Goal: Task Accomplishment & Management: Use online tool/utility

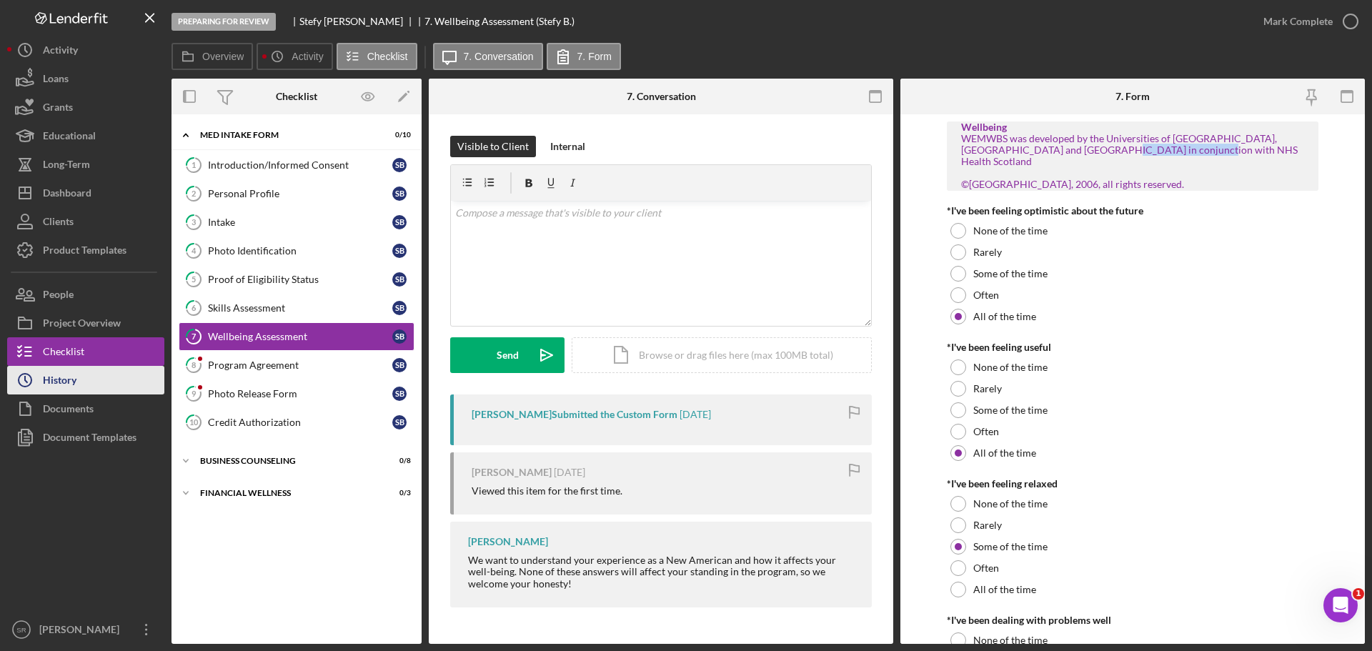
drag, startPoint x: 51, startPoint y: 378, endPoint x: 53, endPoint y: 371, distance: 7.3
click at [51, 378] on div "History" at bounding box center [60, 382] width 34 height 32
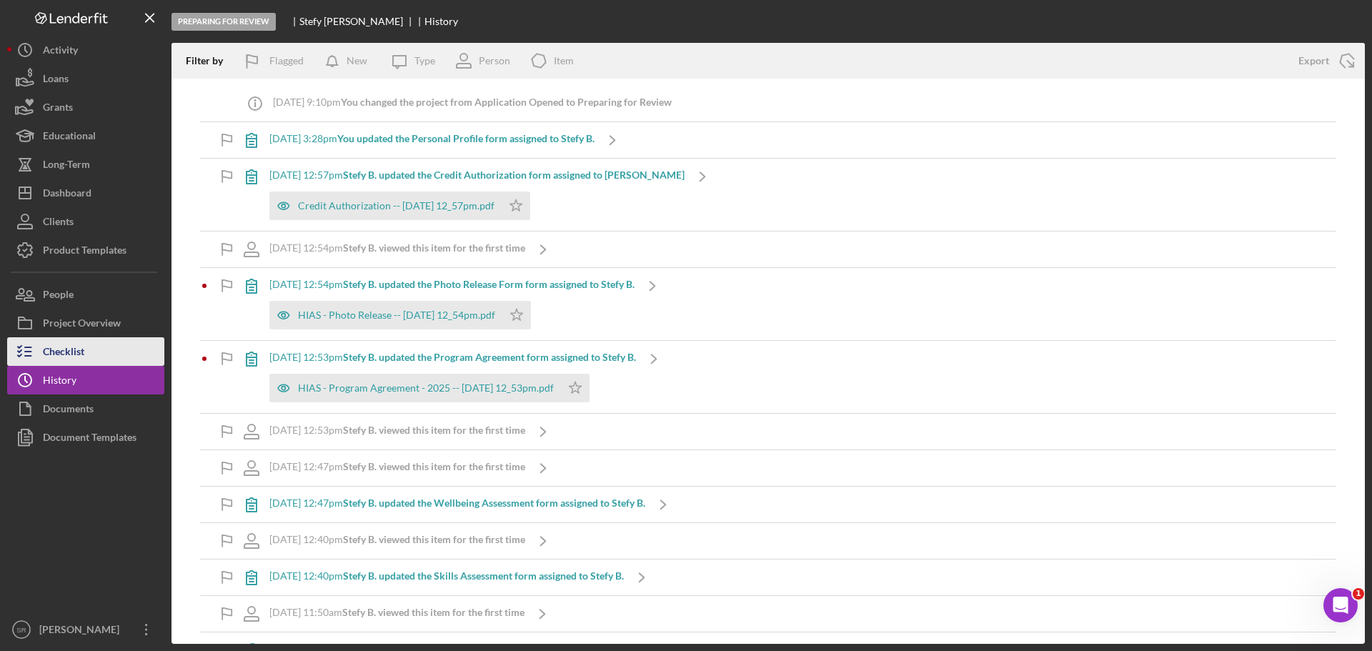
click at [71, 346] on div "Checklist" at bounding box center [63, 353] width 41 height 32
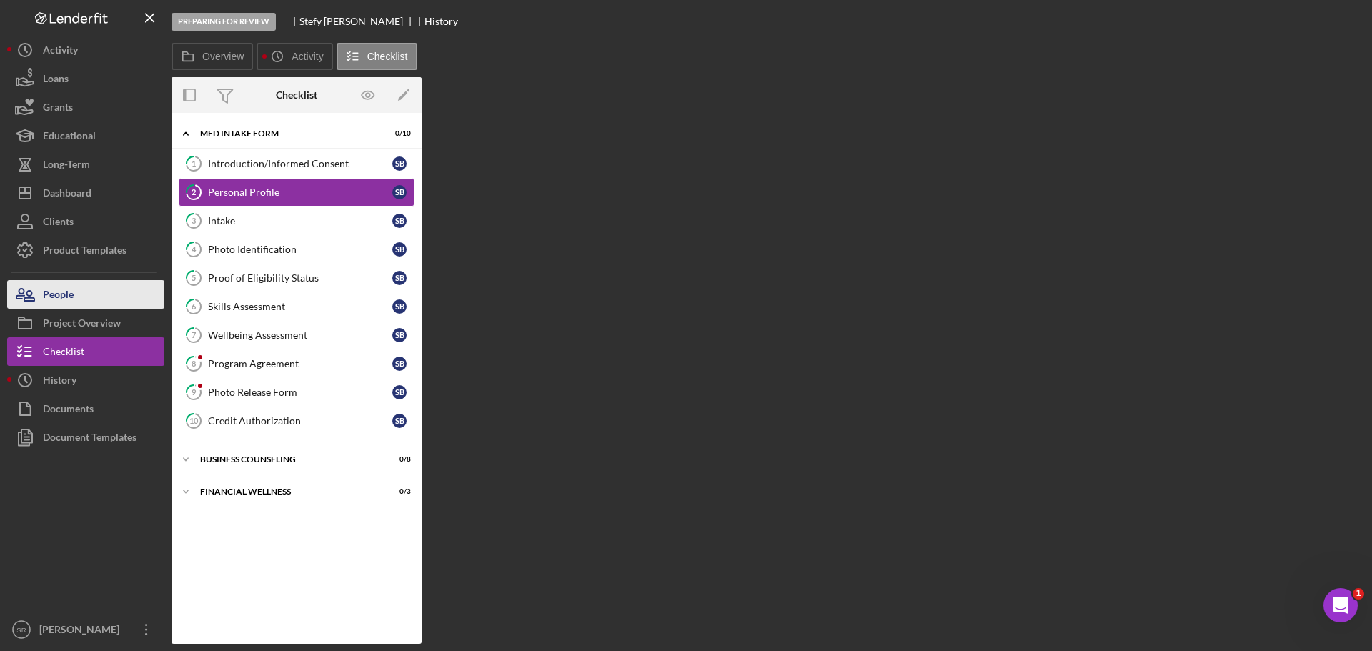
click at [62, 302] on div "People" at bounding box center [58, 296] width 31 height 32
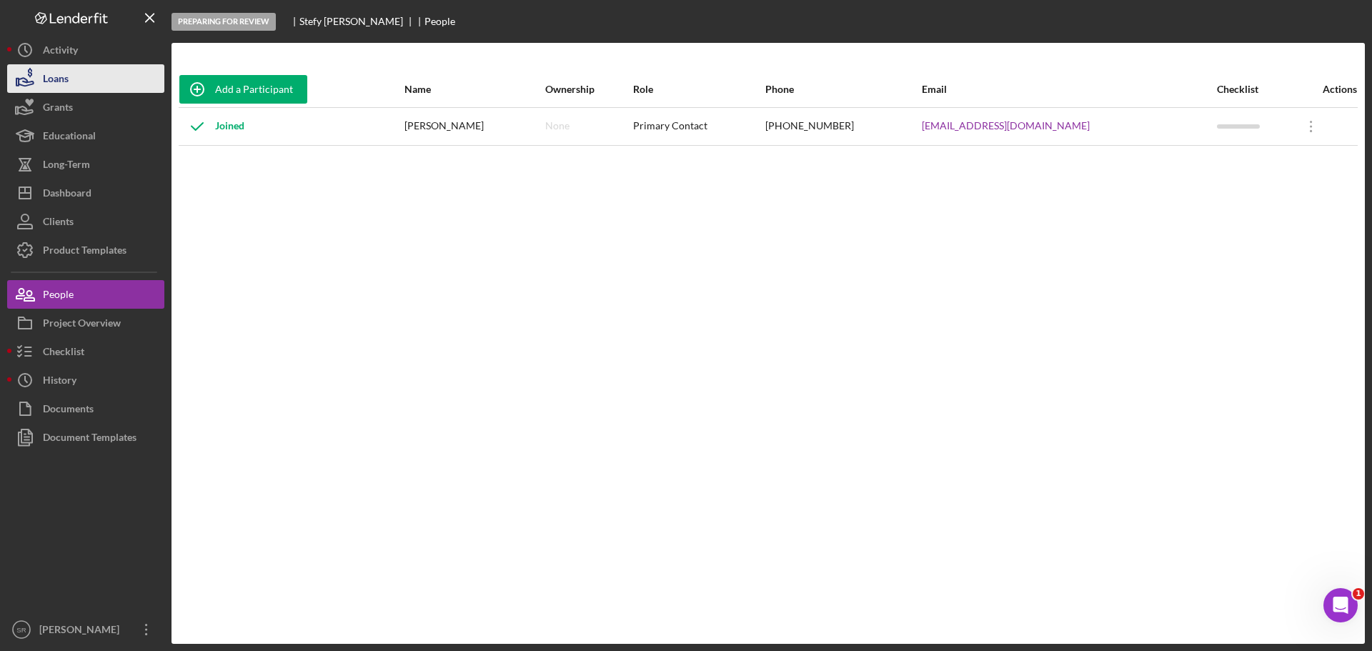
click at [37, 81] on icon "button" at bounding box center [25, 79] width 36 height 36
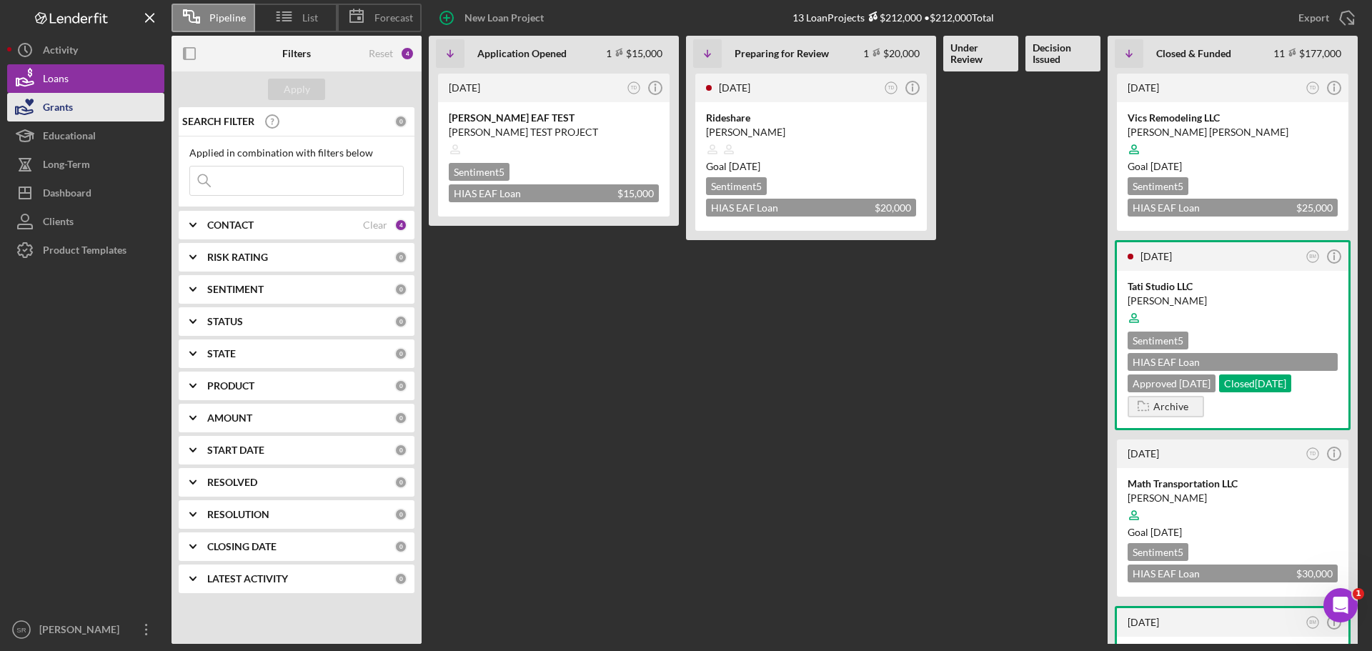
click at [56, 114] on div "Grants" at bounding box center [58, 109] width 30 height 32
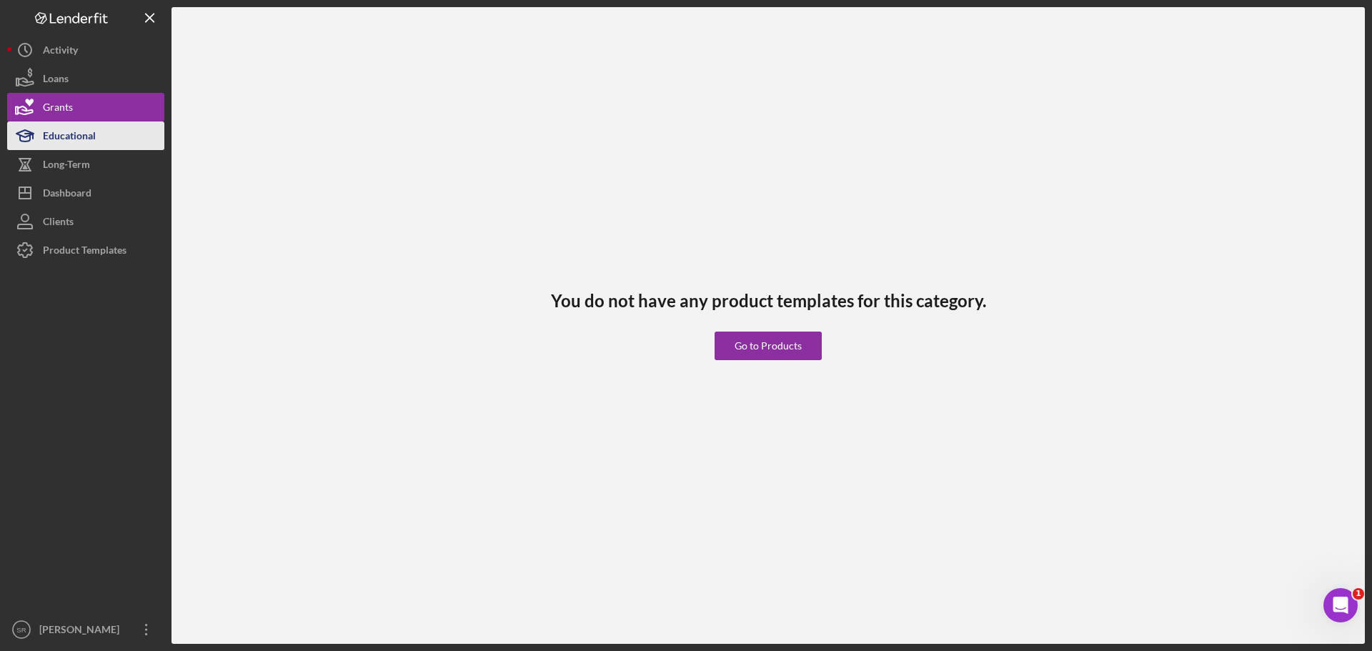
click at [59, 136] on div "Educational" at bounding box center [69, 137] width 53 height 32
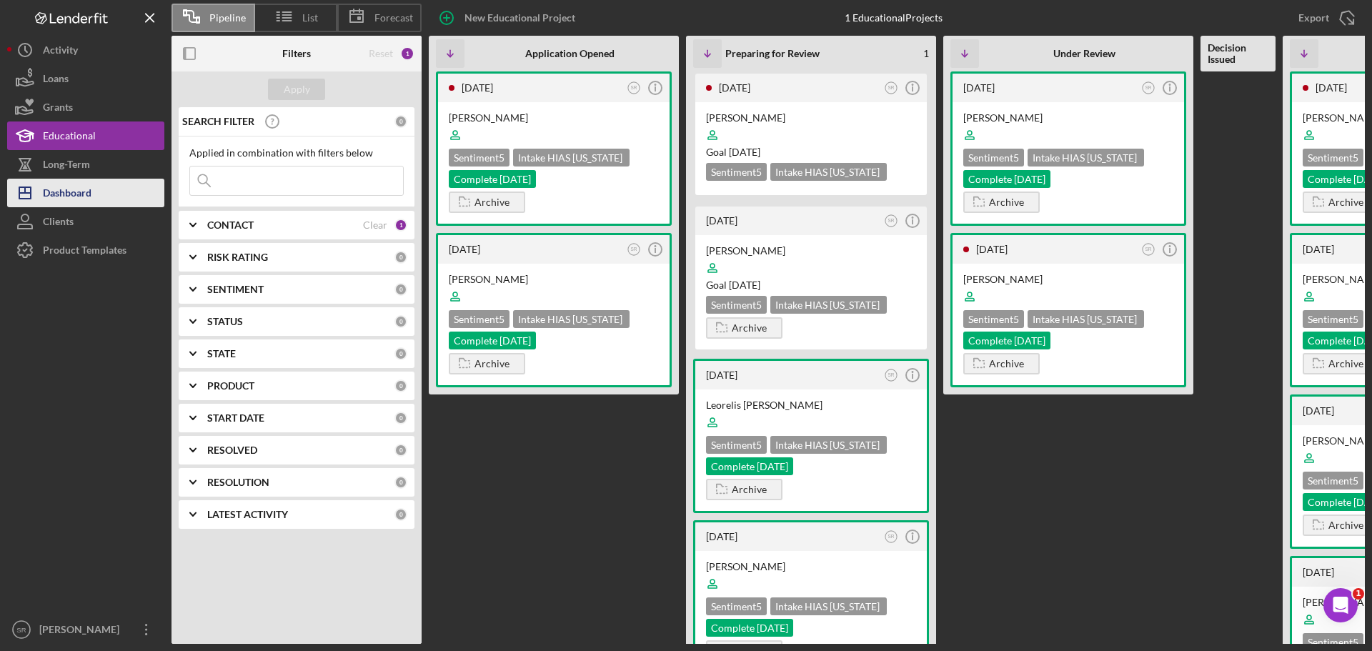
click at [73, 183] on div "Dashboard" at bounding box center [67, 195] width 49 height 32
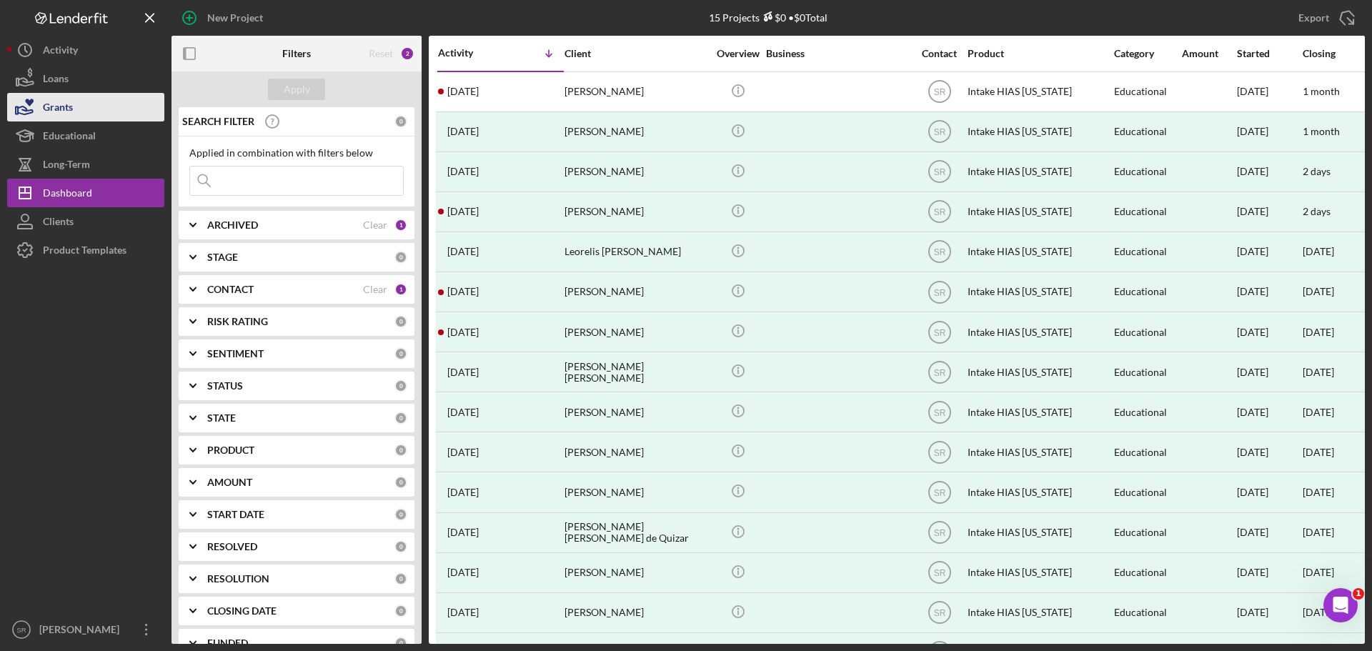
click at [55, 95] on div "Grants" at bounding box center [58, 109] width 30 height 32
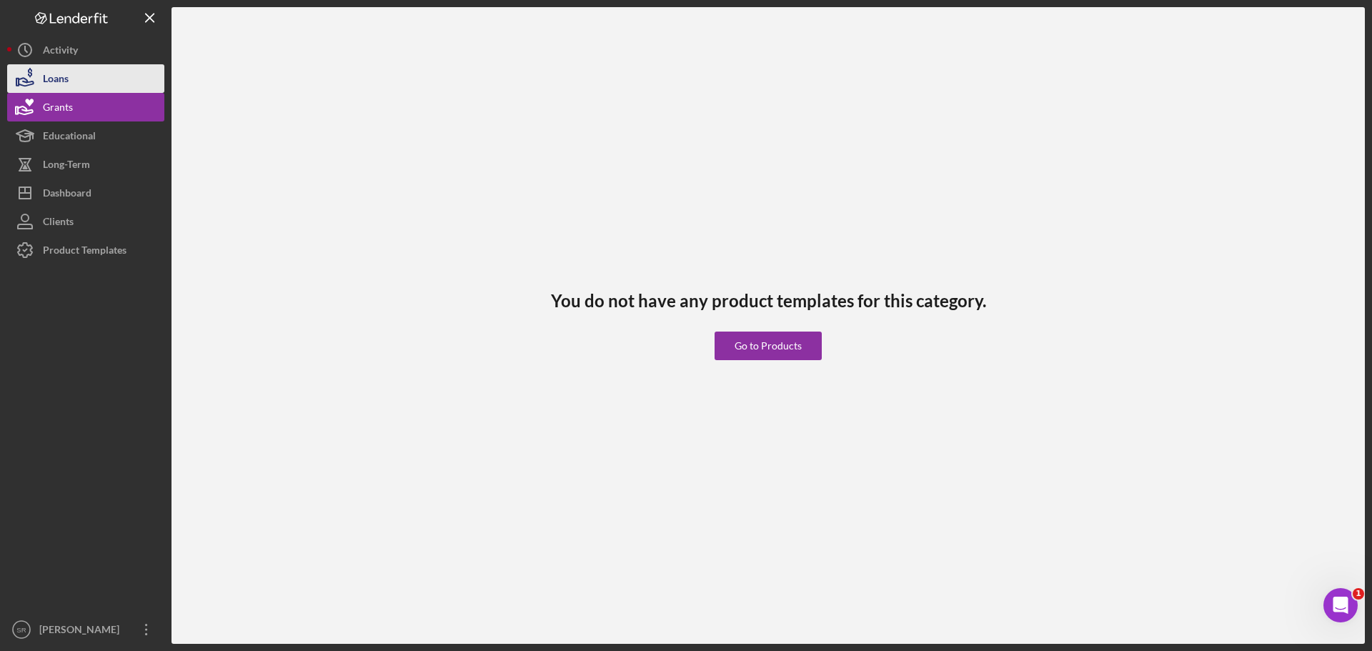
click at [113, 67] on button "Loans" at bounding box center [85, 78] width 157 height 29
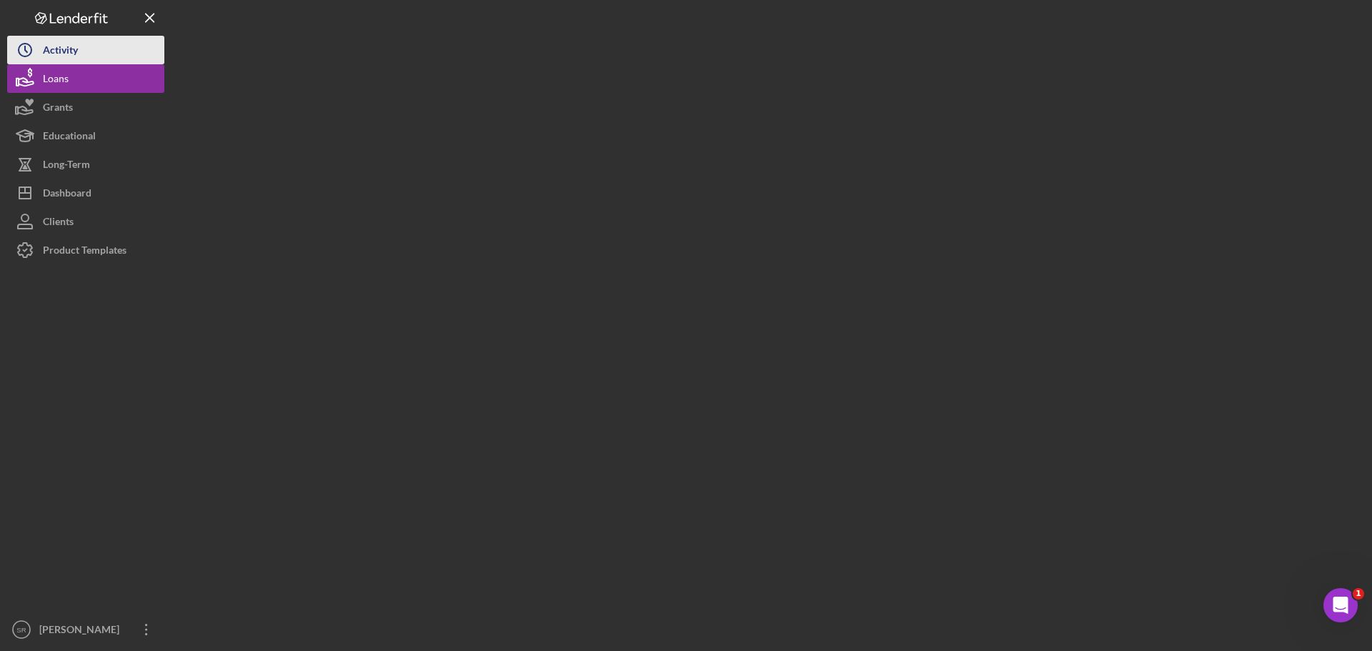
click at [104, 54] on button "Icon/History Activity" at bounding box center [85, 50] width 157 height 29
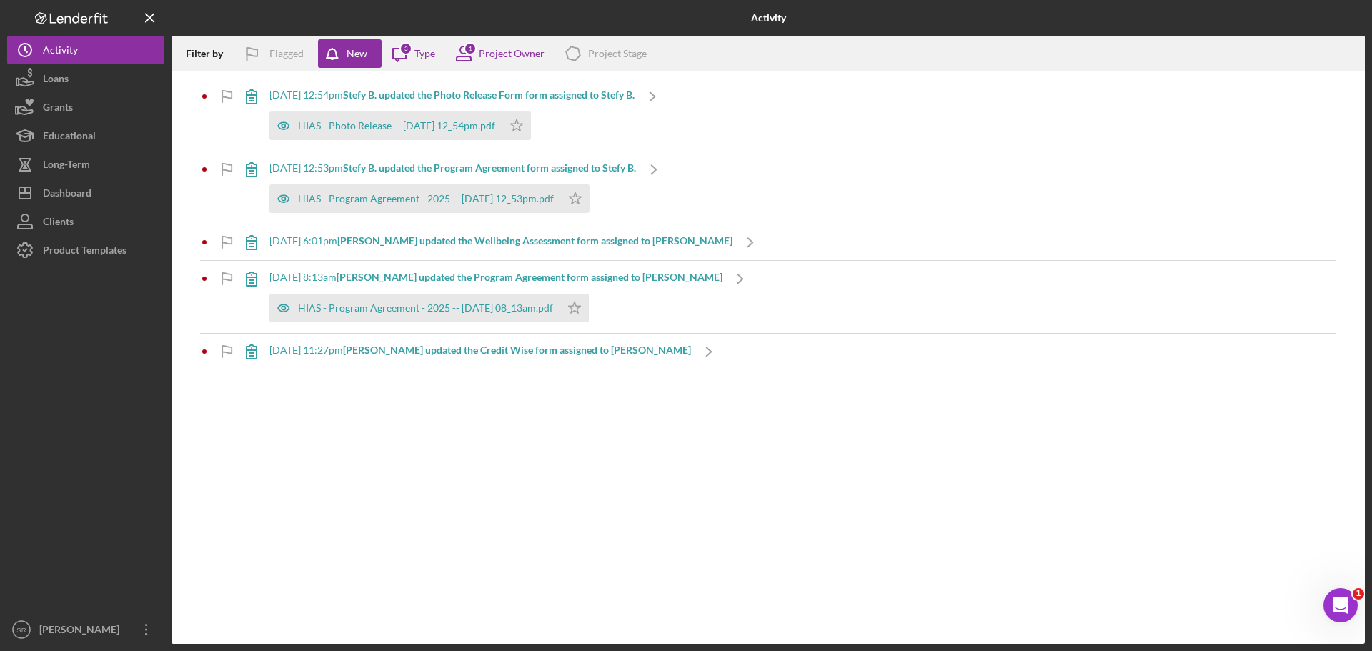
click at [82, 22] on icon "Logo-Reversed Created with Sketch." at bounding box center [71, 18] width 129 height 12
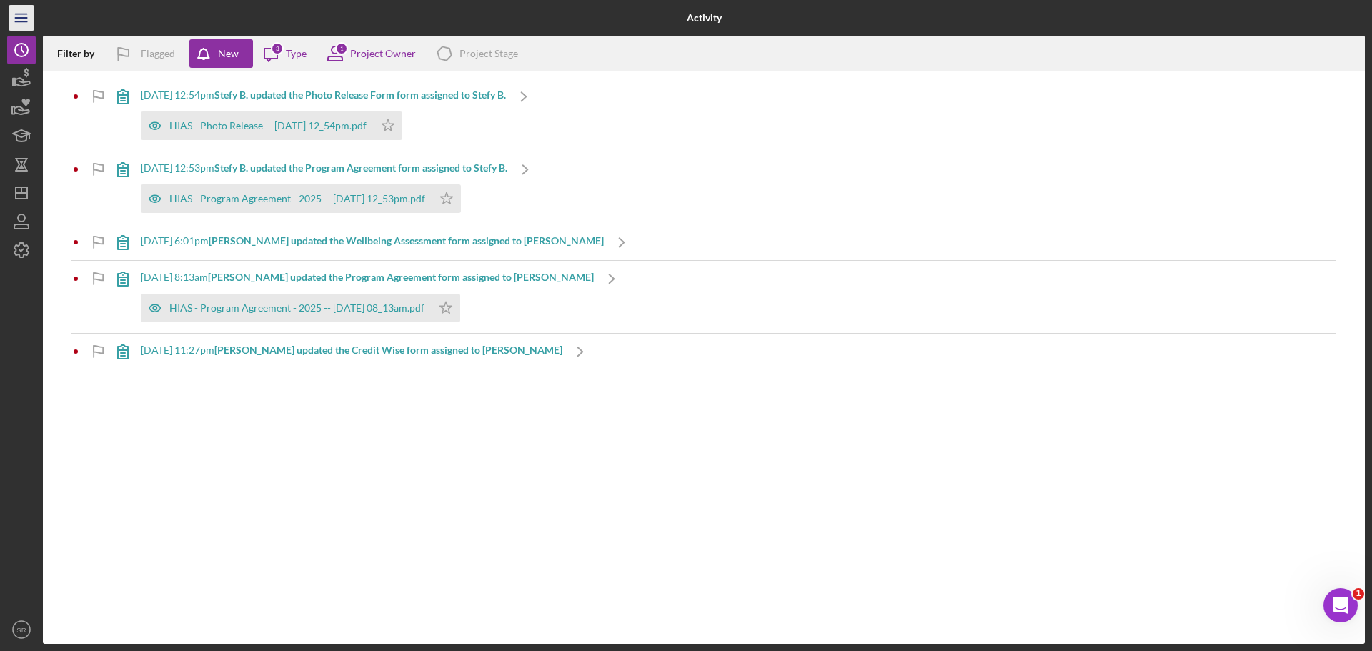
click at [16, 21] on line "button" at bounding box center [20, 21] width 11 height 0
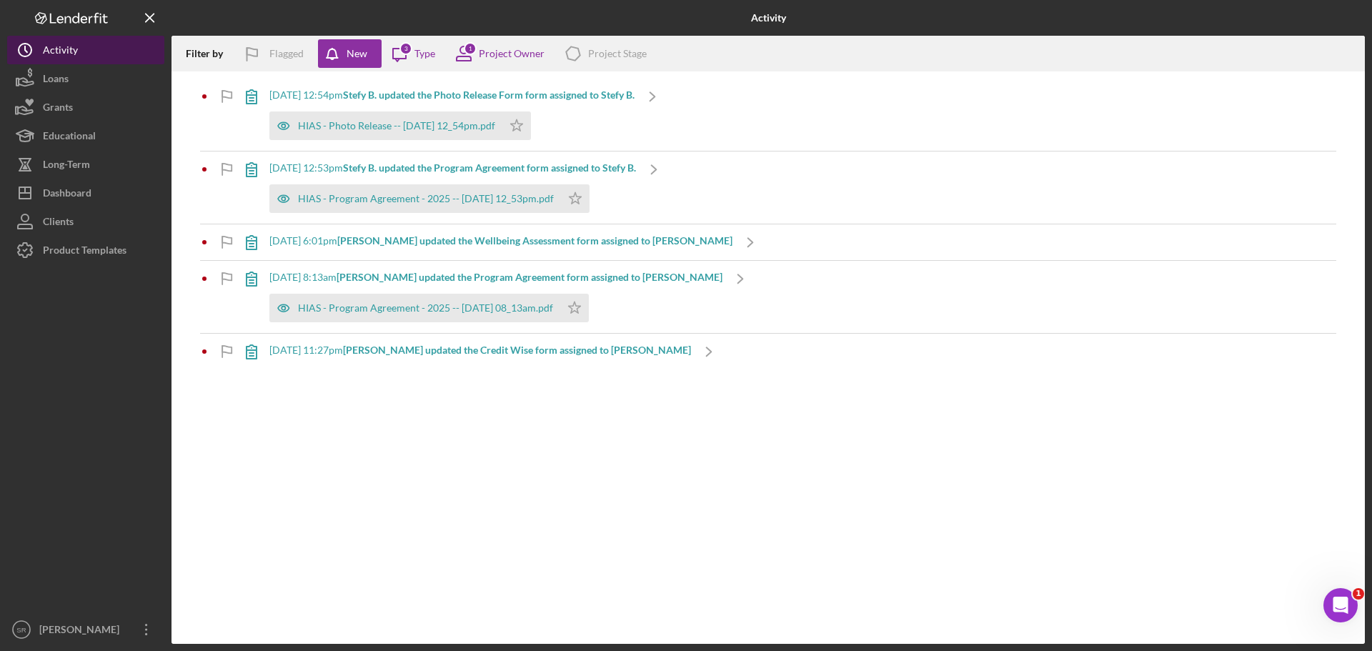
click at [16, 56] on icon "Icon/History" at bounding box center [25, 50] width 36 height 36
click at [43, 83] on div "Loans" at bounding box center [56, 80] width 26 height 32
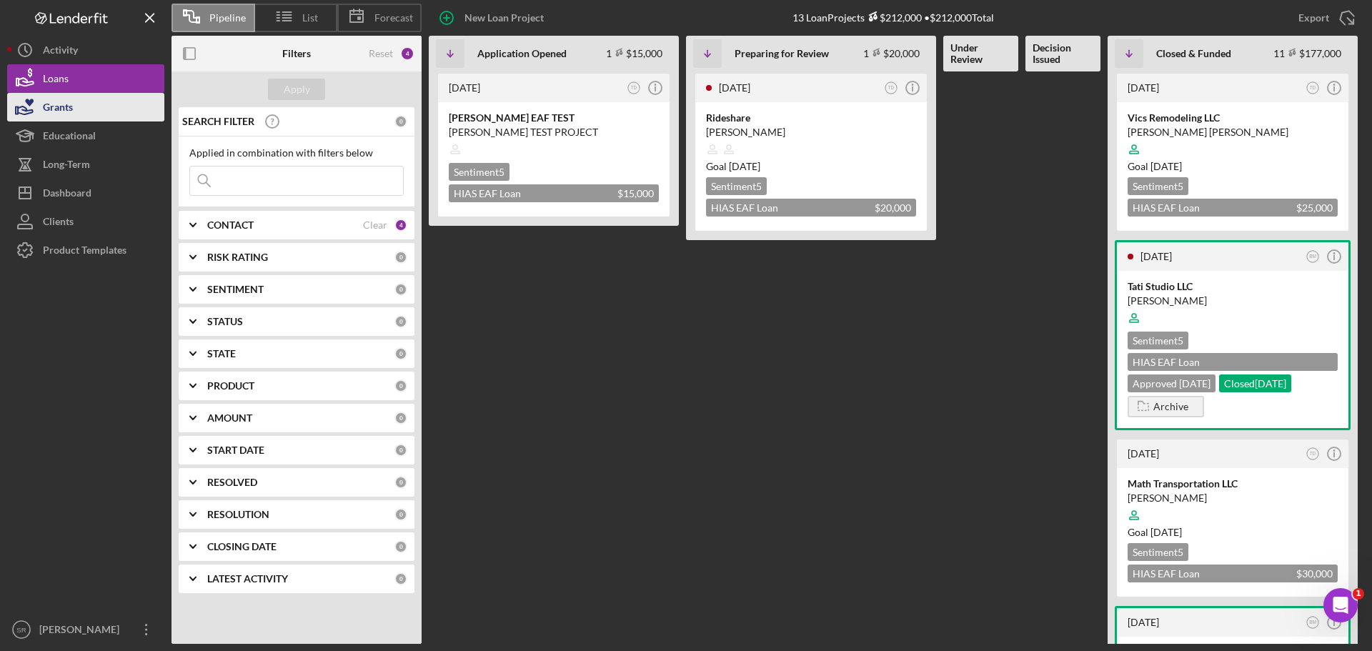
click at [60, 119] on div "Grants" at bounding box center [58, 109] width 30 height 32
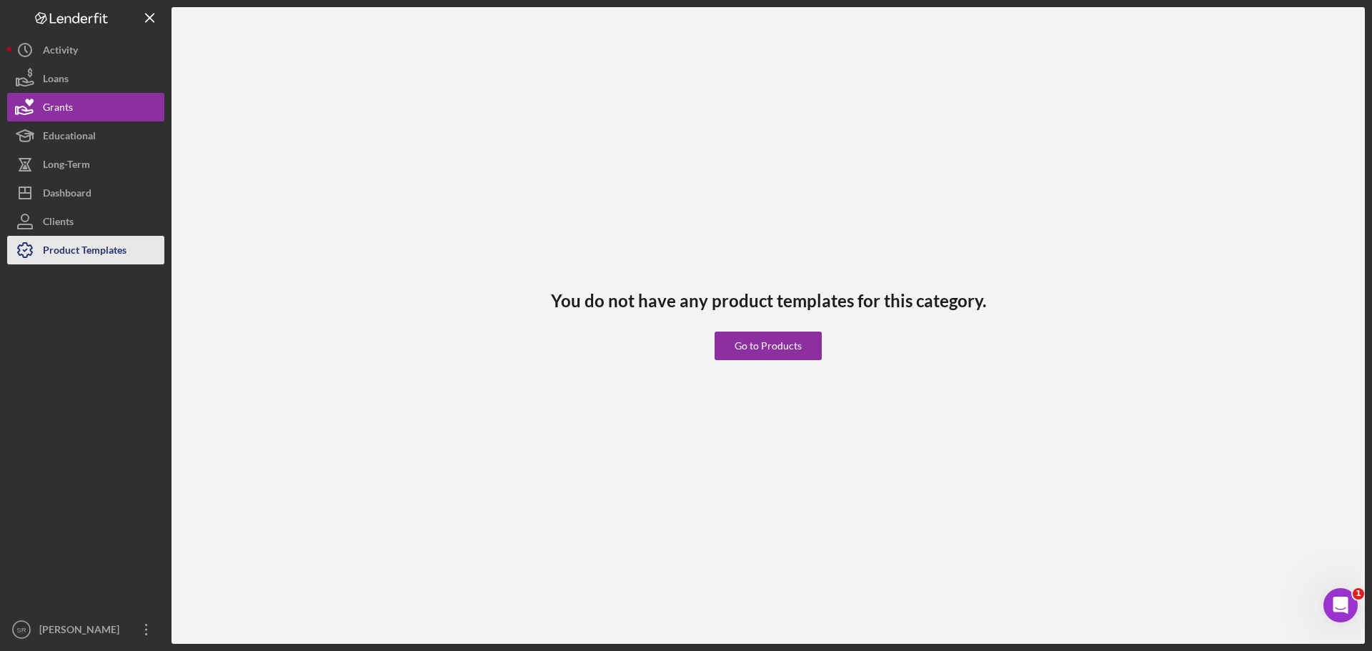
click at [64, 263] on div "Product Templates" at bounding box center [85, 252] width 84 height 32
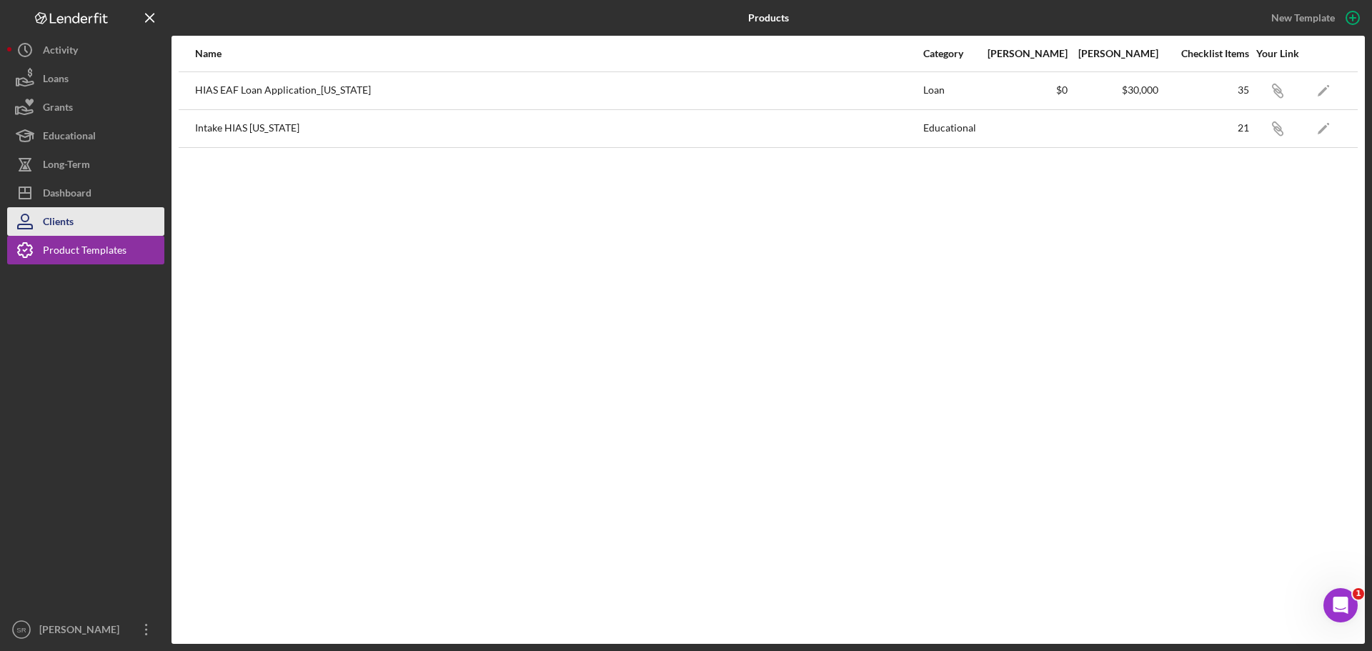
click at [55, 232] on div "Clients" at bounding box center [58, 223] width 31 height 32
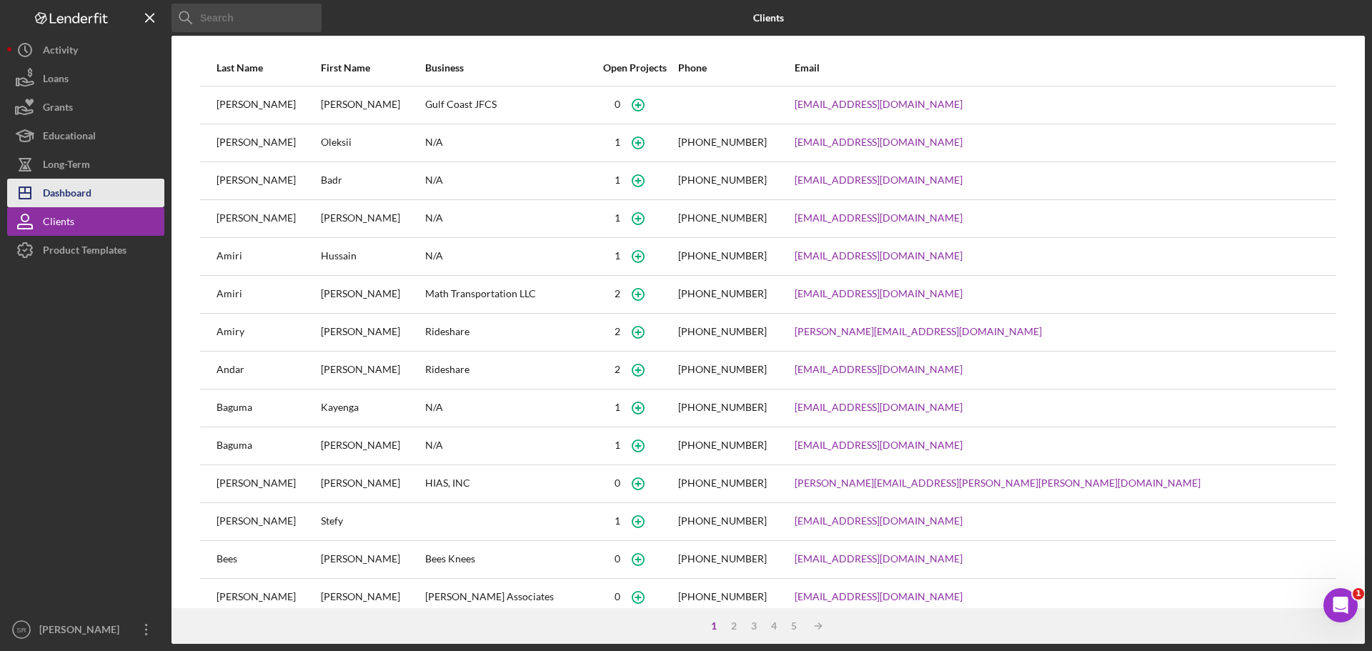
click at [49, 204] on div "Dashboard" at bounding box center [67, 195] width 49 height 32
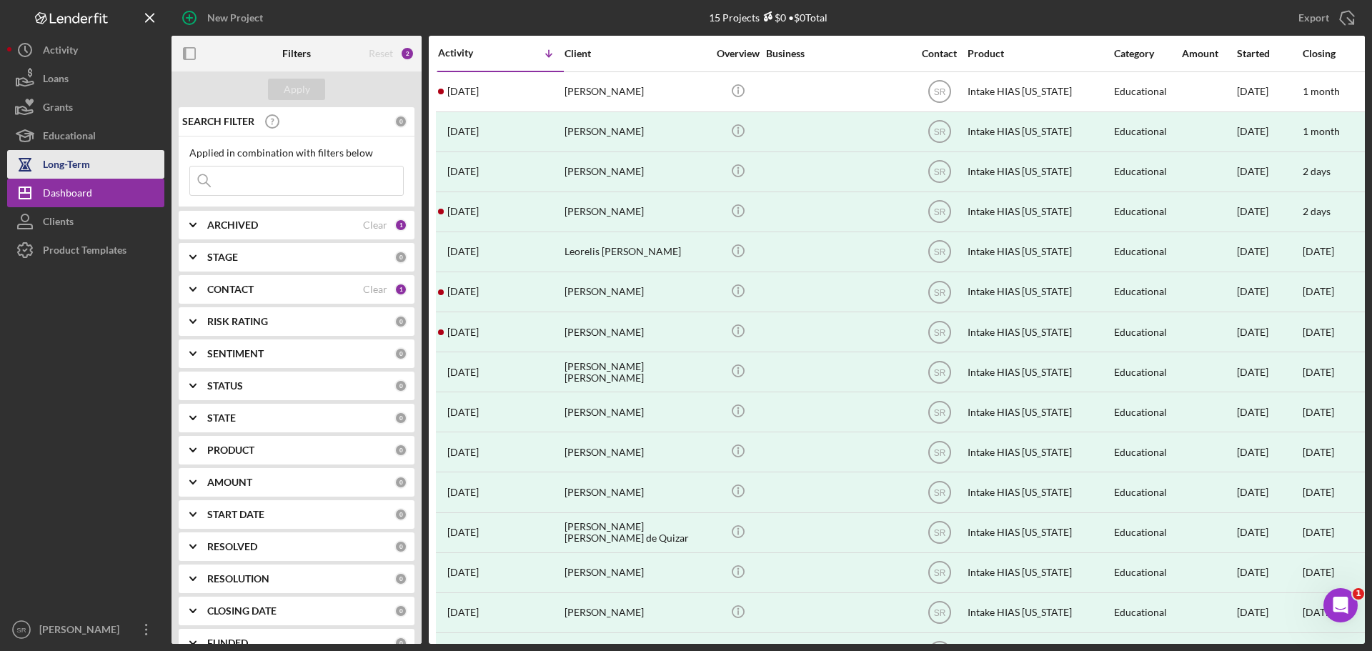
click at [41, 153] on icon "button" at bounding box center [25, 164] width 36 height 36
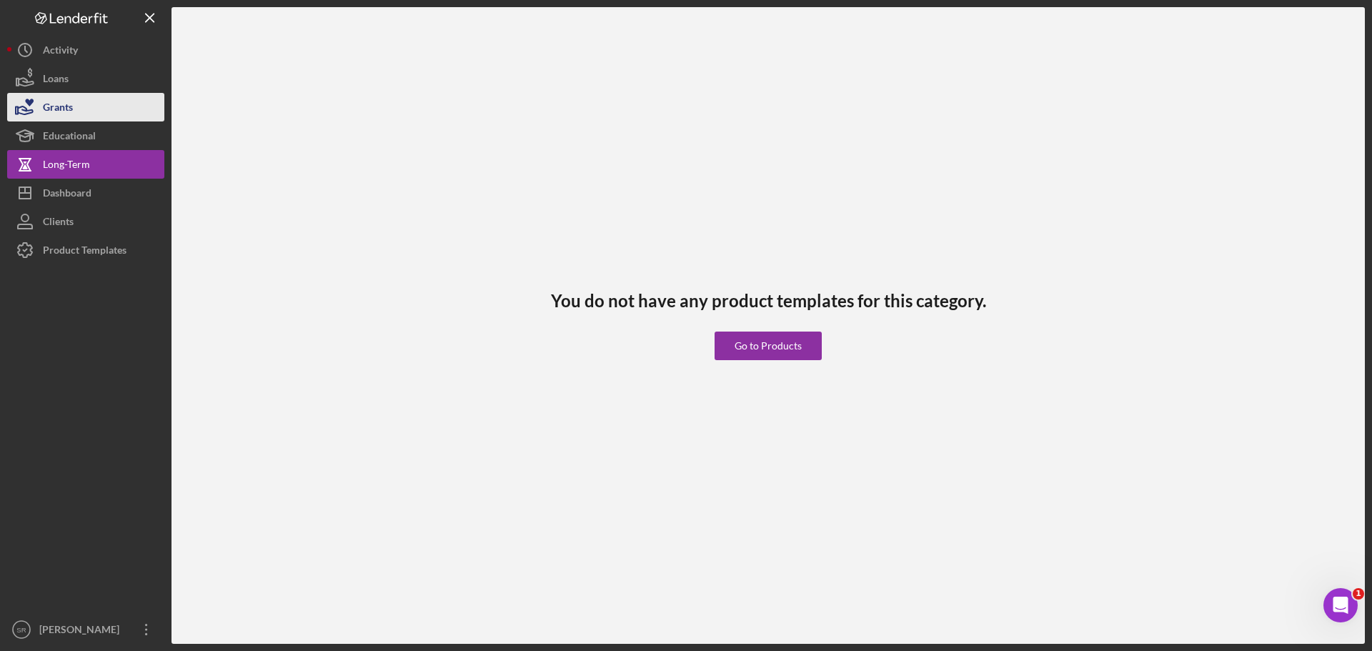
click at [34, 118] on icon "button" at bounding box center [25, 107] width 36 height 36
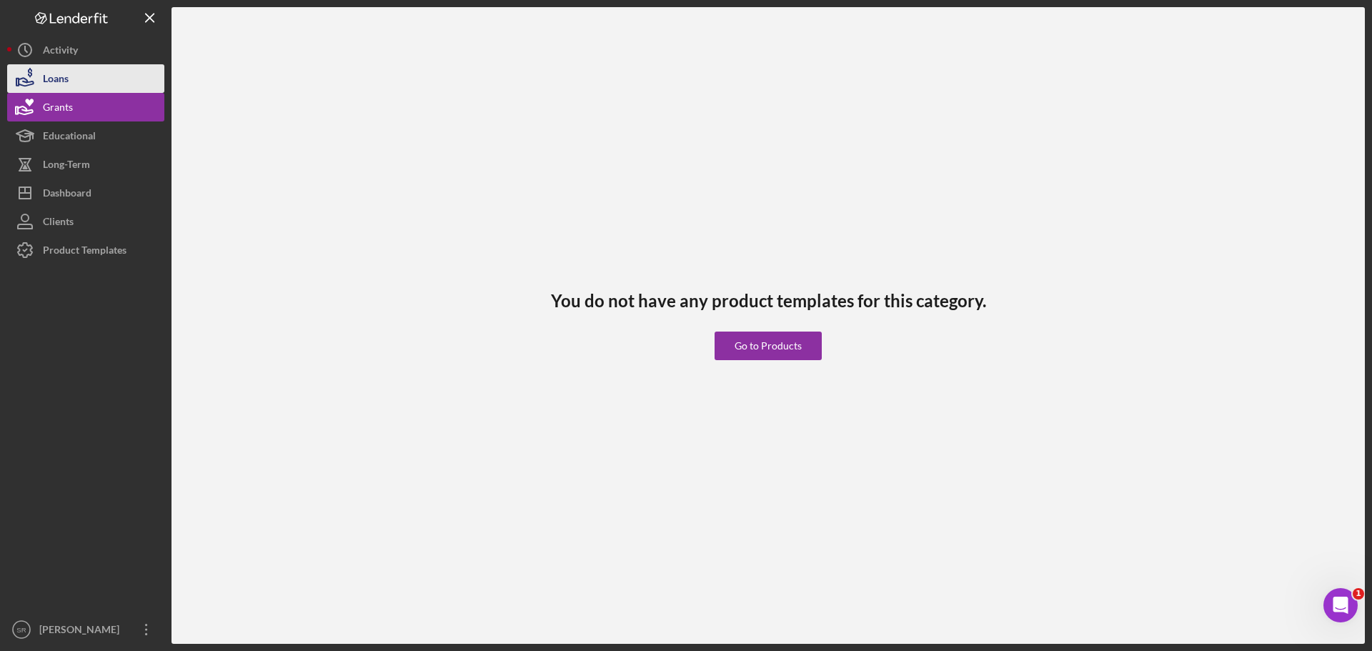
click at [50, 75] on div "Loans" at bounding box center [56, 80] width 26 height 32
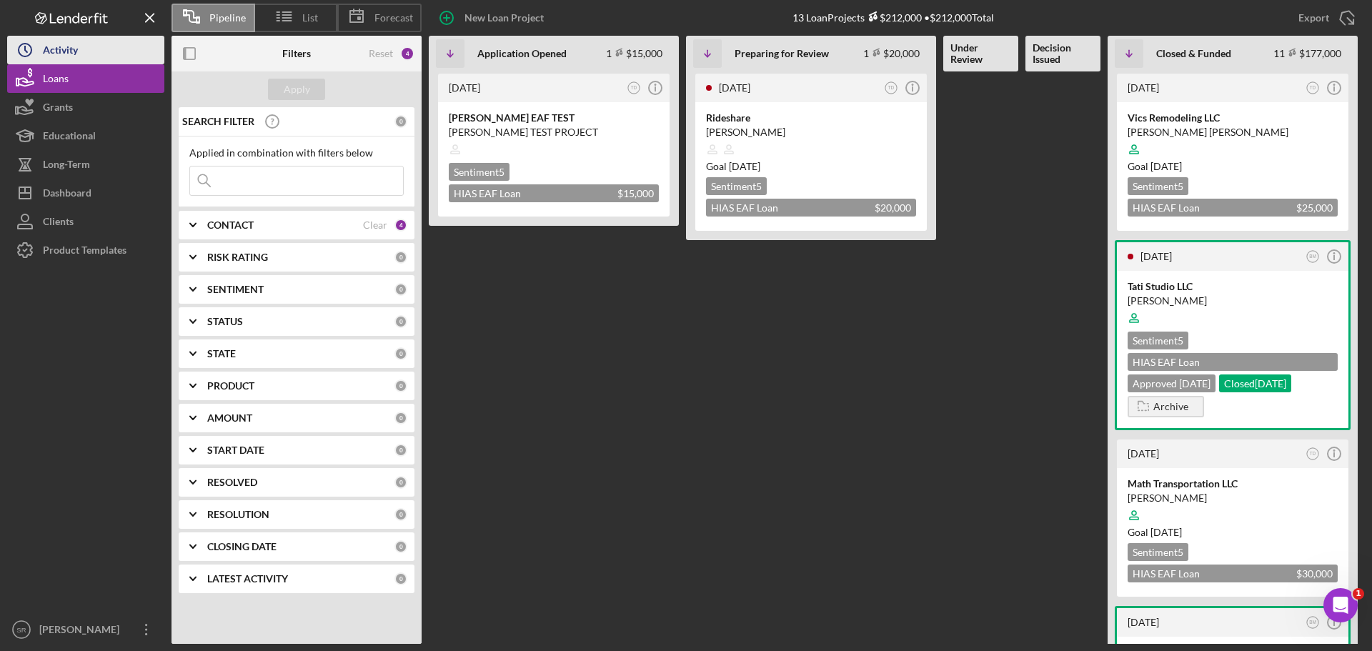
click at [56, 37] on div "Activity" at bounding box center [60, 52] width 35 height 32
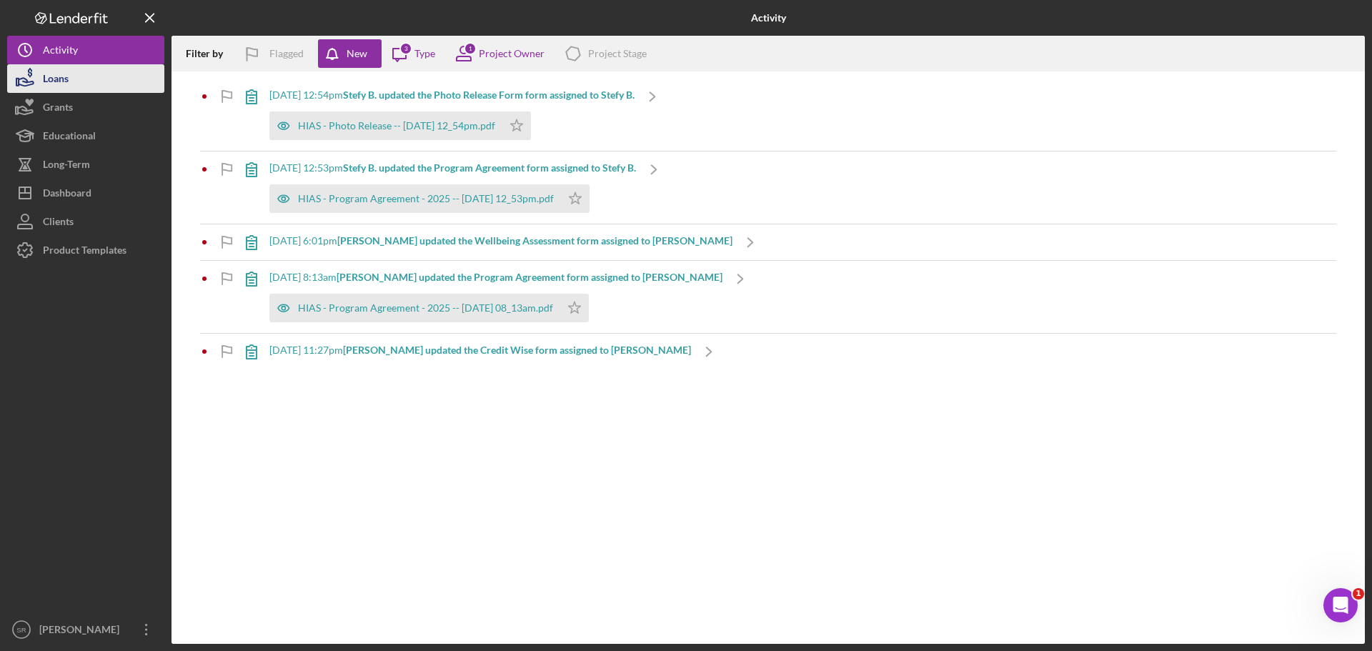
click at [49, 66] on div "Loans" at bounding box center [56, 80] width 26 height 32
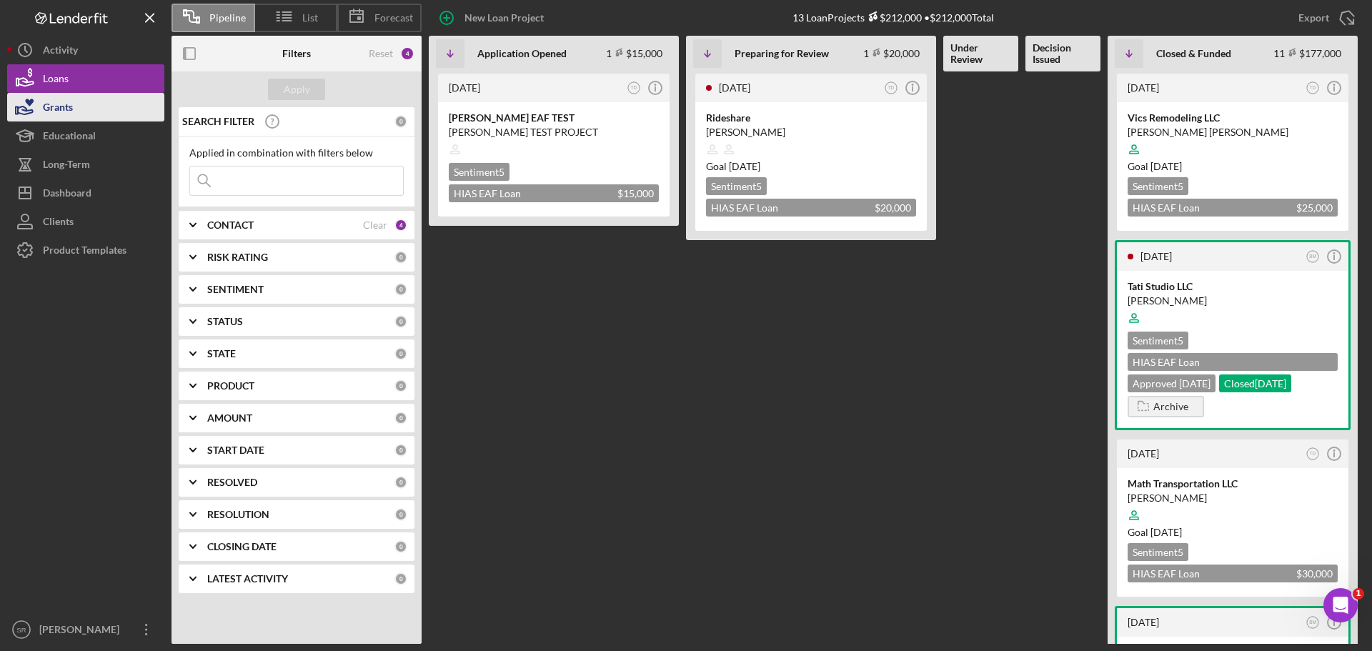
click at [39, 113] on icon "button" at bounding box center [25, 107] width 36 height 36
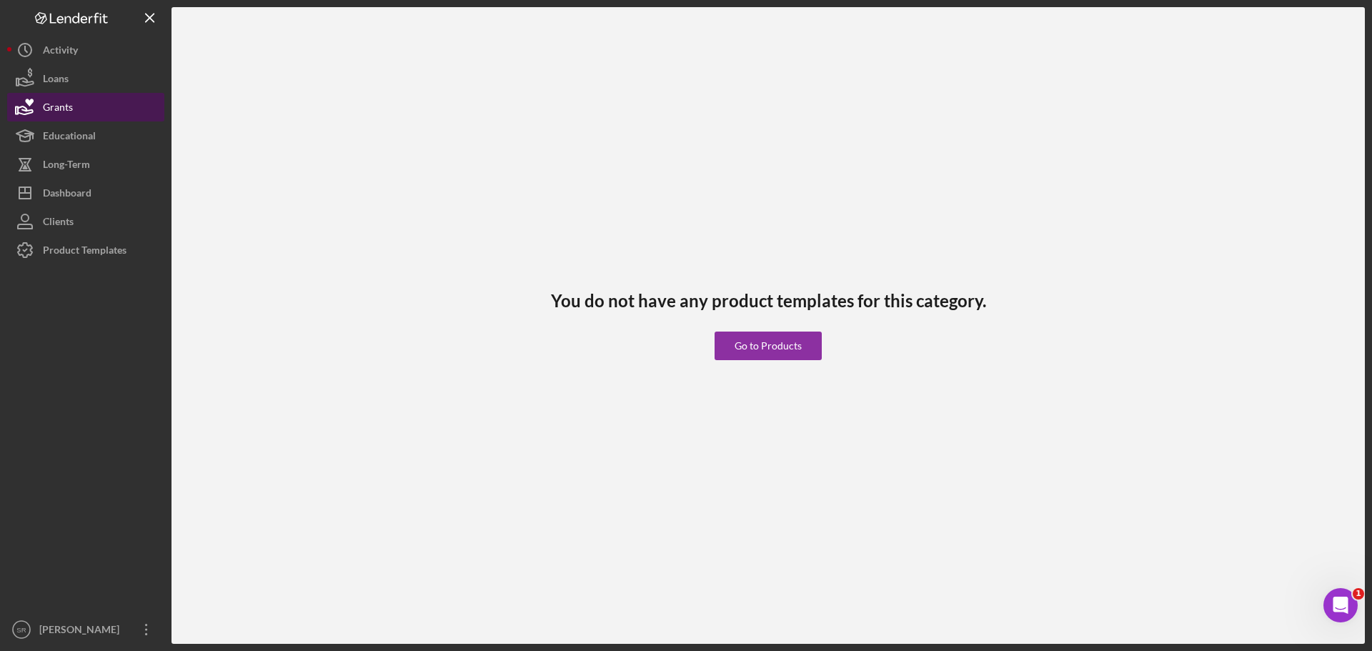
click at [44, 118] on div "Grants" at bounding box center [58, 109] width 30 height 32
click at [56, 139] on div "Educational" at bounding box center [69, 137] width 53 height 32
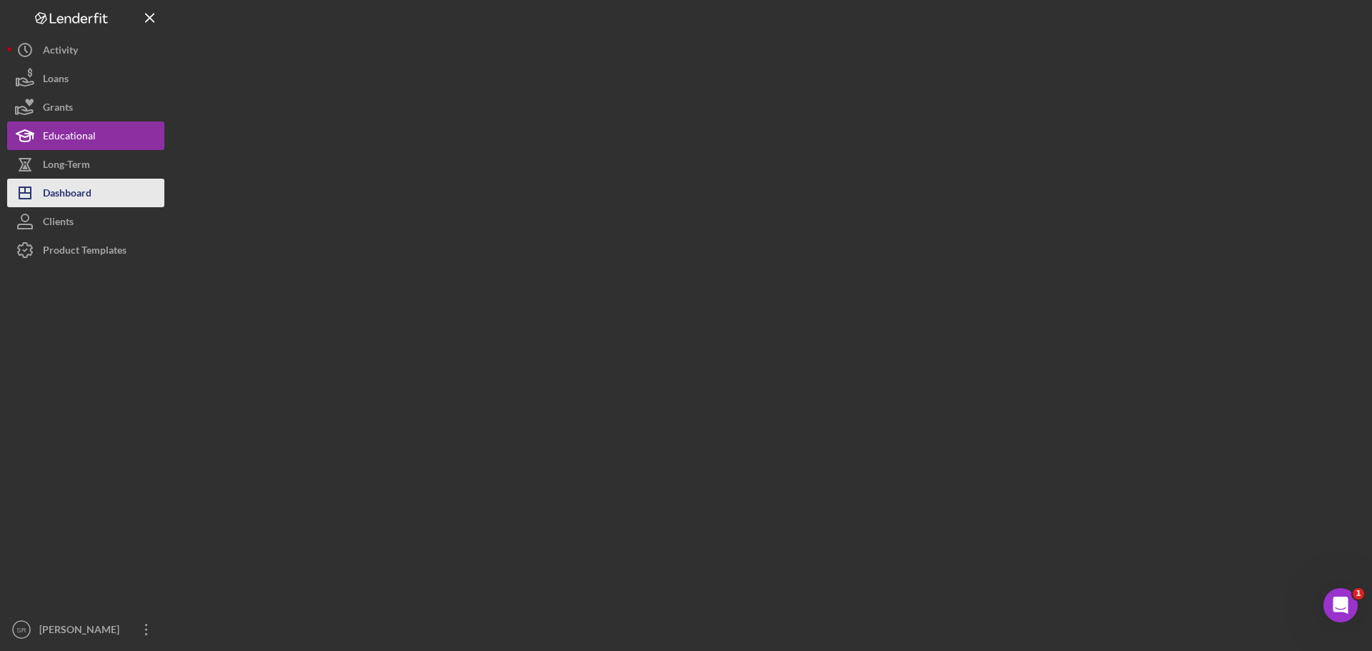
click at [71, 179] on div "Dashboard" at bounding box center [67, 195] width 49 height 32
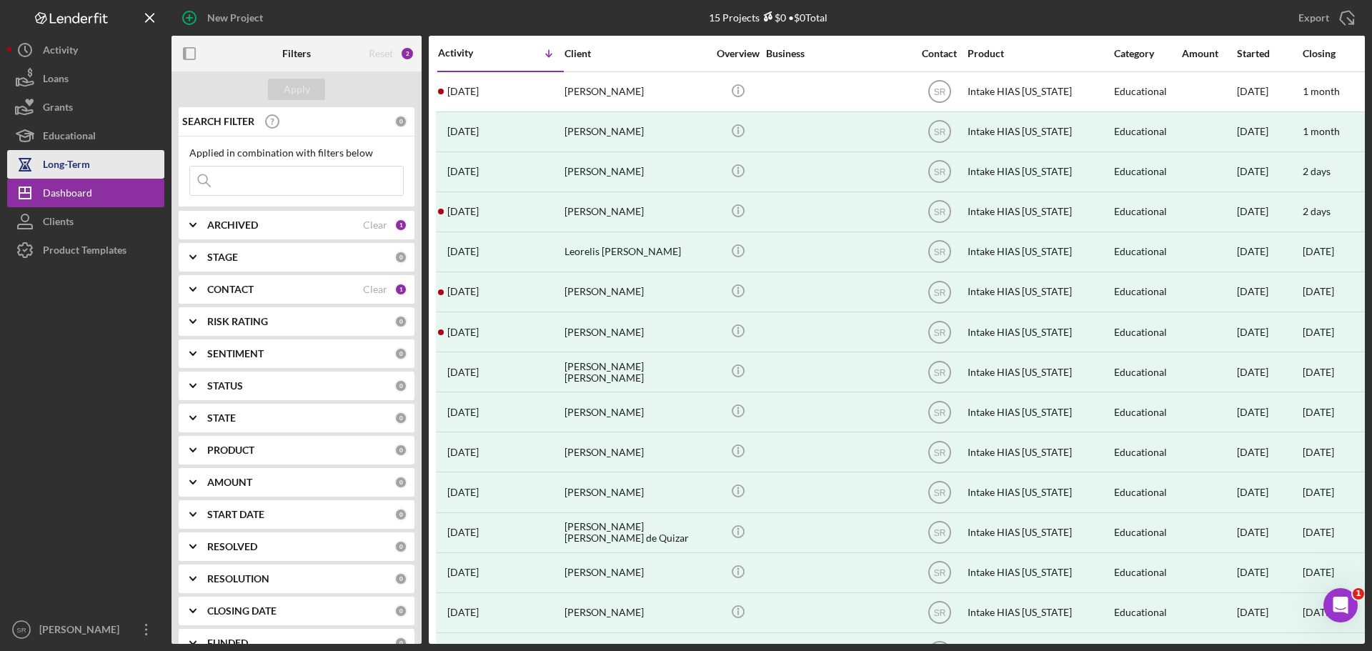
click at [64, 161] on div "Long-Term" at bounding box center [66, 166] width 47 height 32
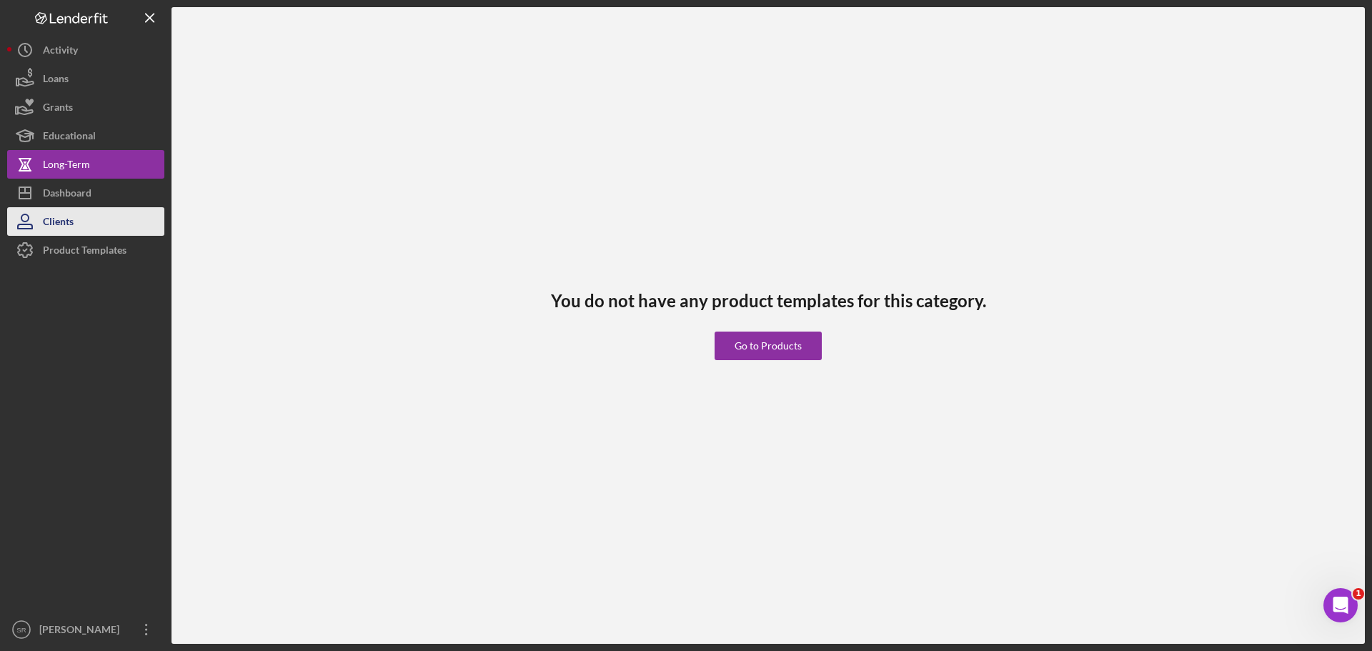
click at [76, 209] on button "Clients" at bounding box center [85, 221] width 157 height 29
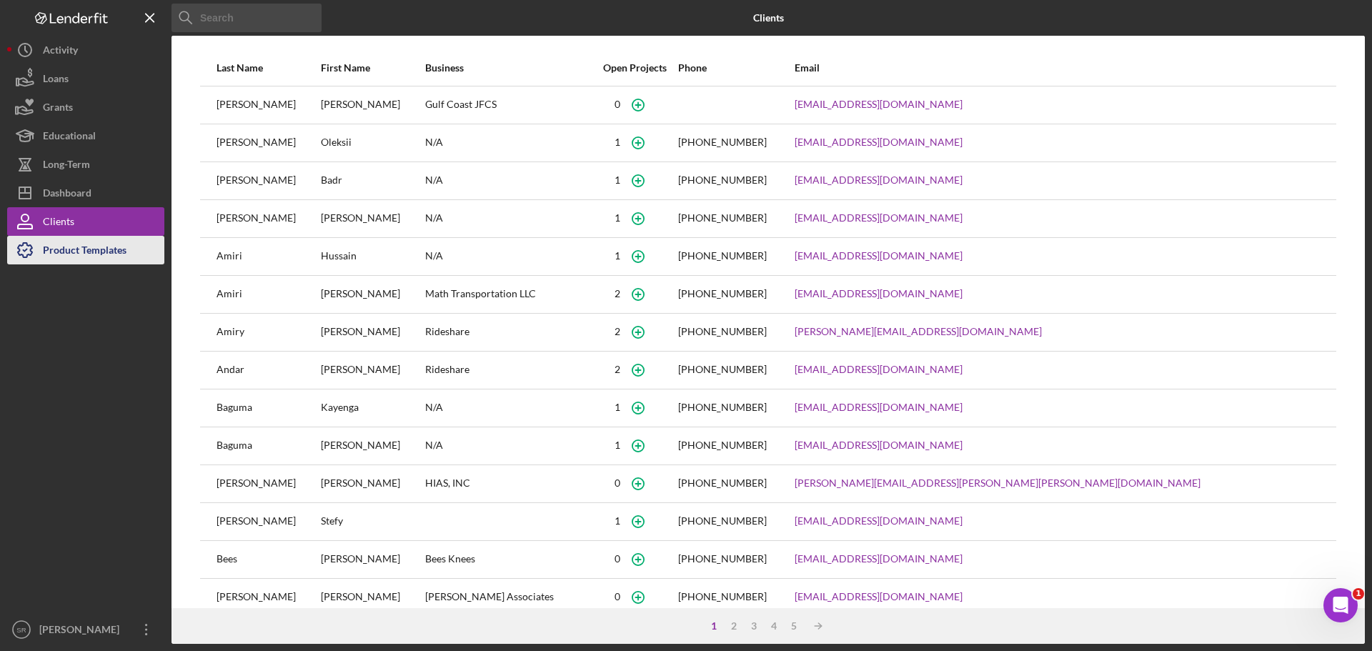
click at [82, 247] on div "Product Templates" at bounding box center [85, 252] width 84 height 32
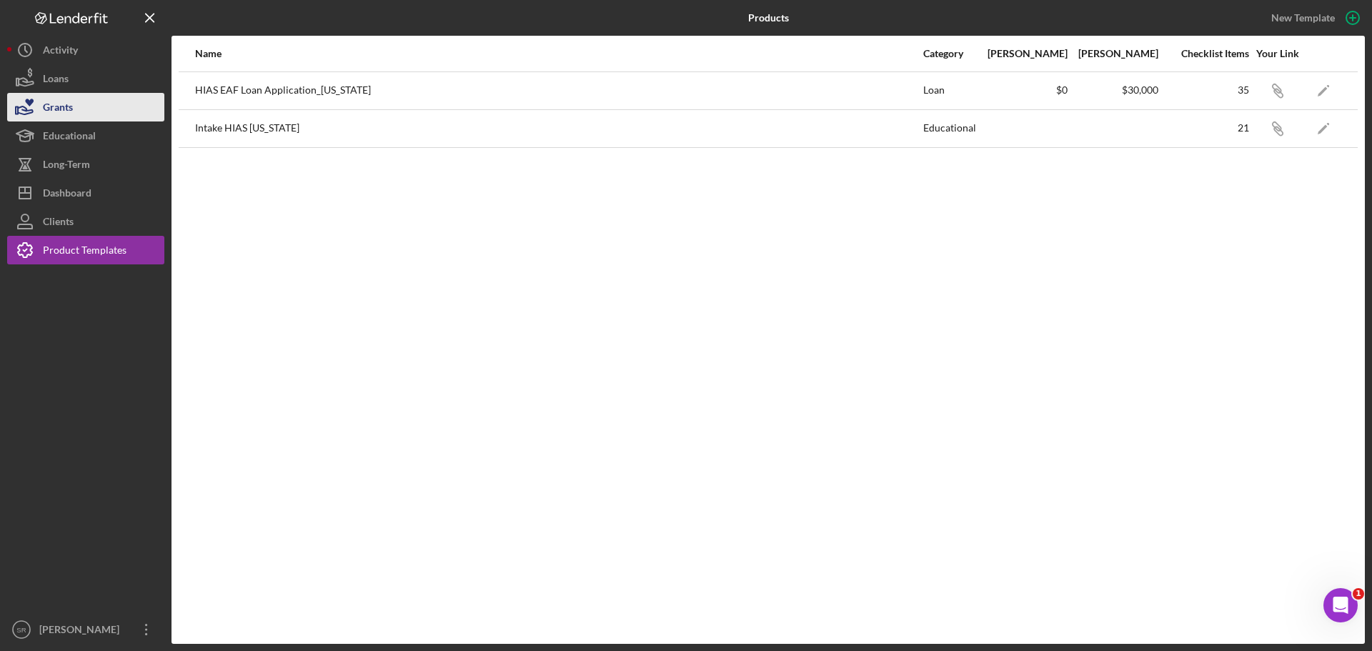
click at [86, 99] on button "Grants" at bounding box center [85, 107] width 157 height 29
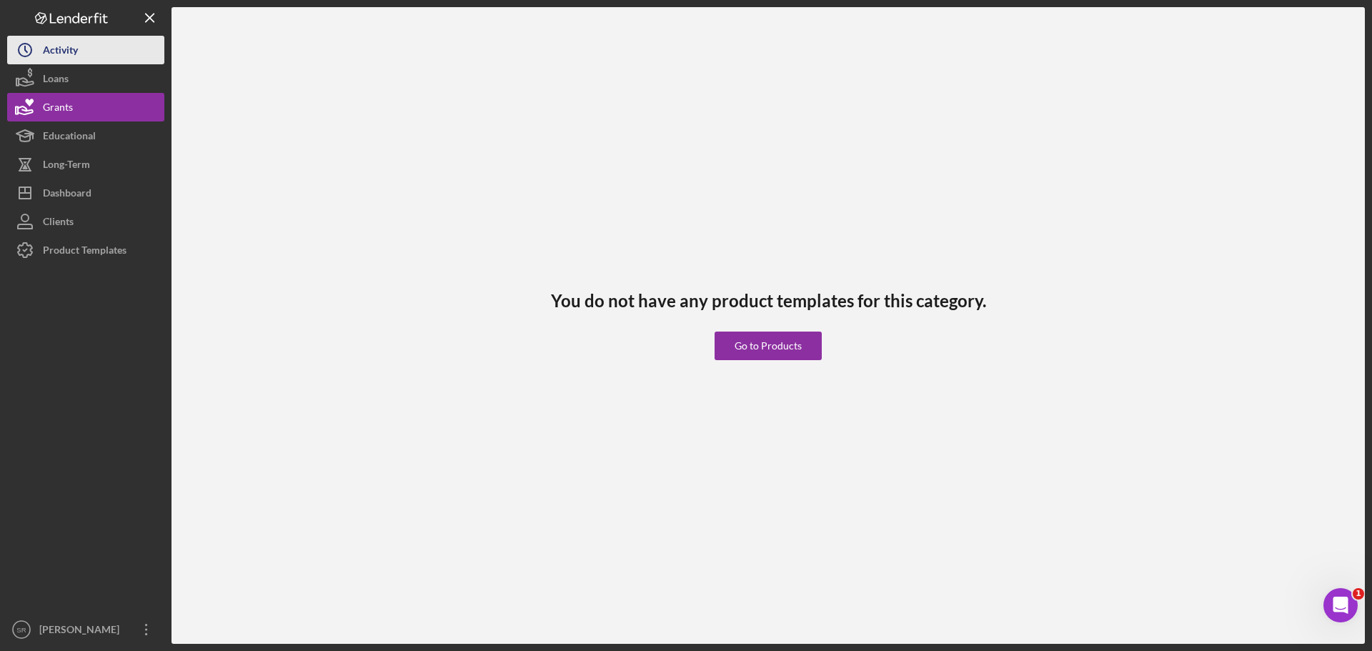
click at [71, 51] on div "Activity" at bounding box center [60, 52] width 35 height 32
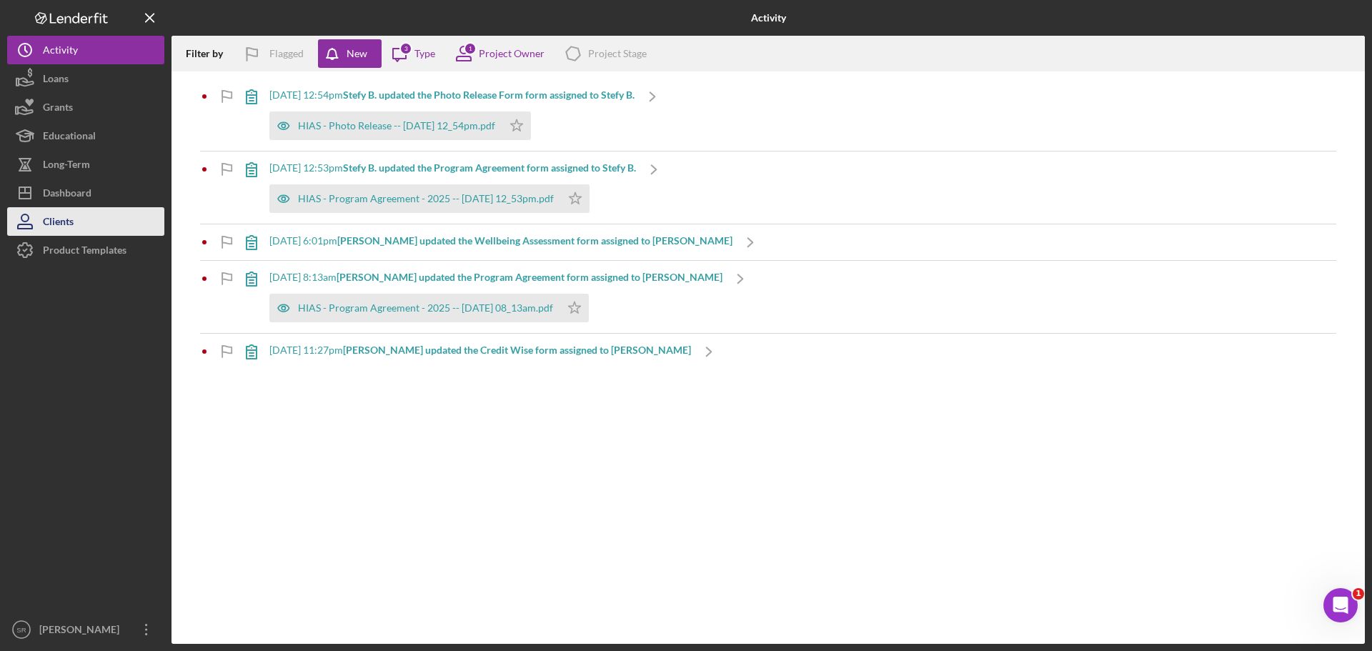
click at [70, 227] on div "Clients" at bounding box center [58, 223] width 31 height 32
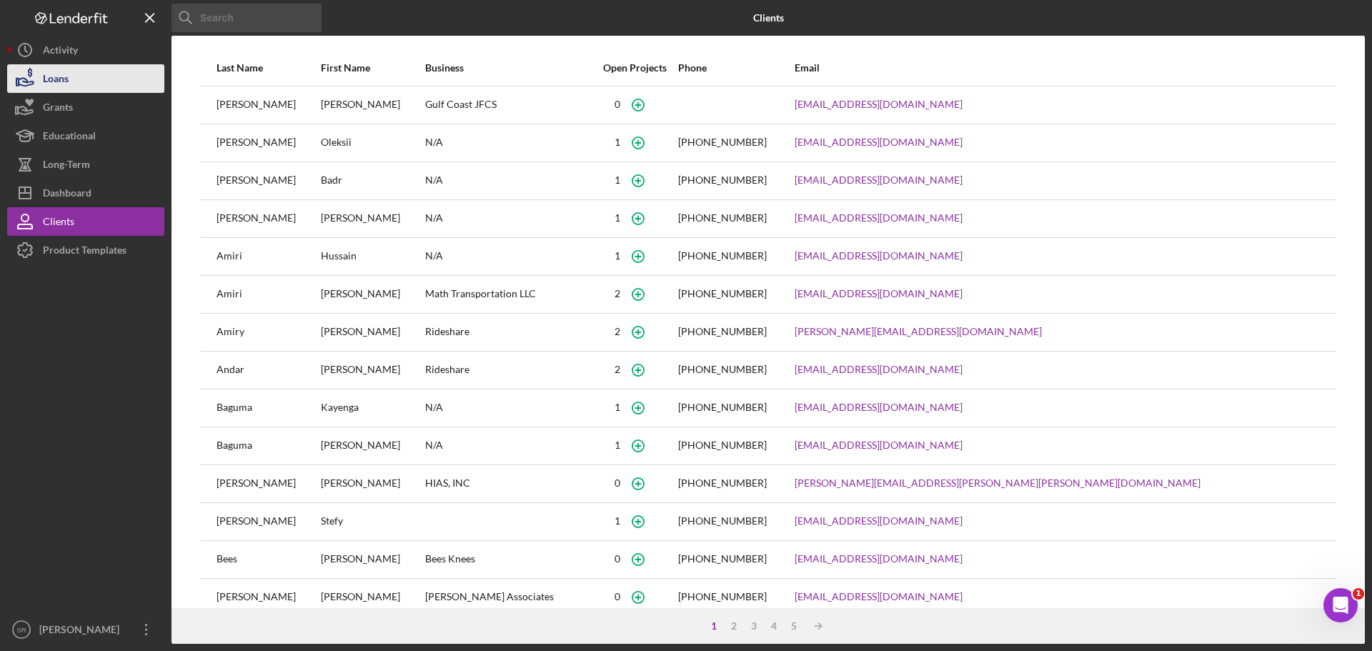
click at [56, 70] on div "Loans" at bounding box center [56, 80] width 26 height 32
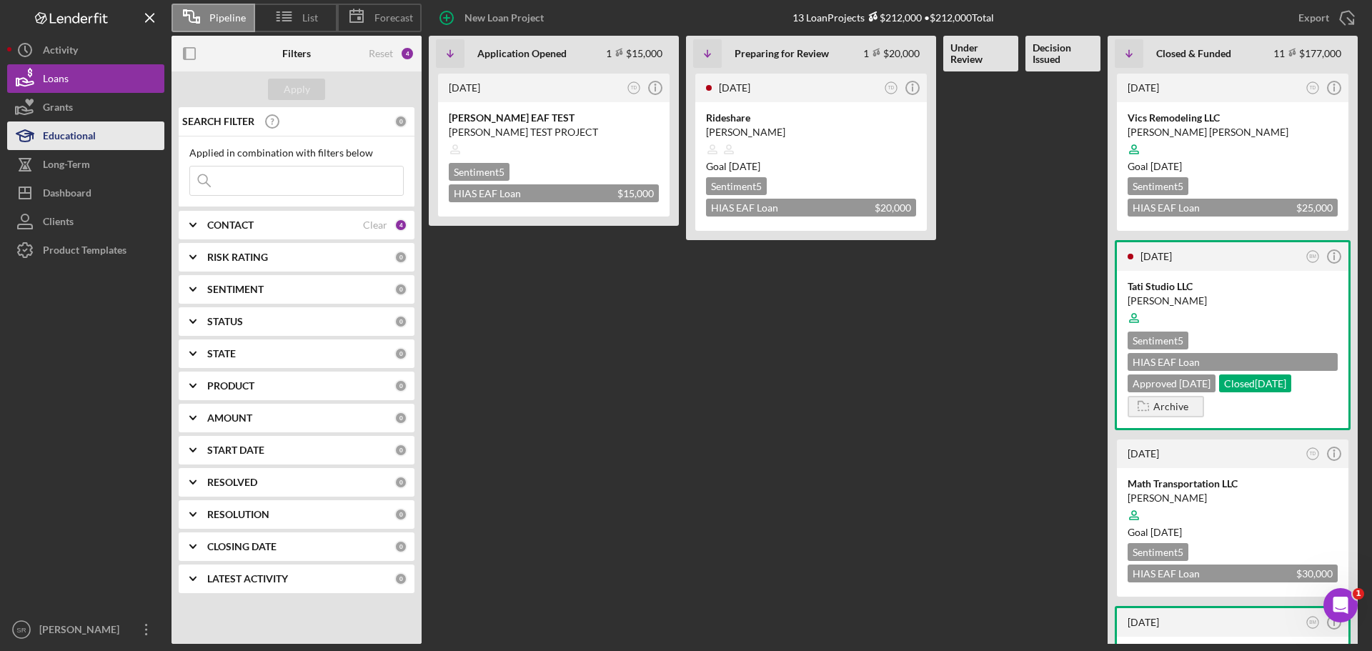
click at [53, 123] on div "Educational" at bounding box center [69, 137] width 53 height 32
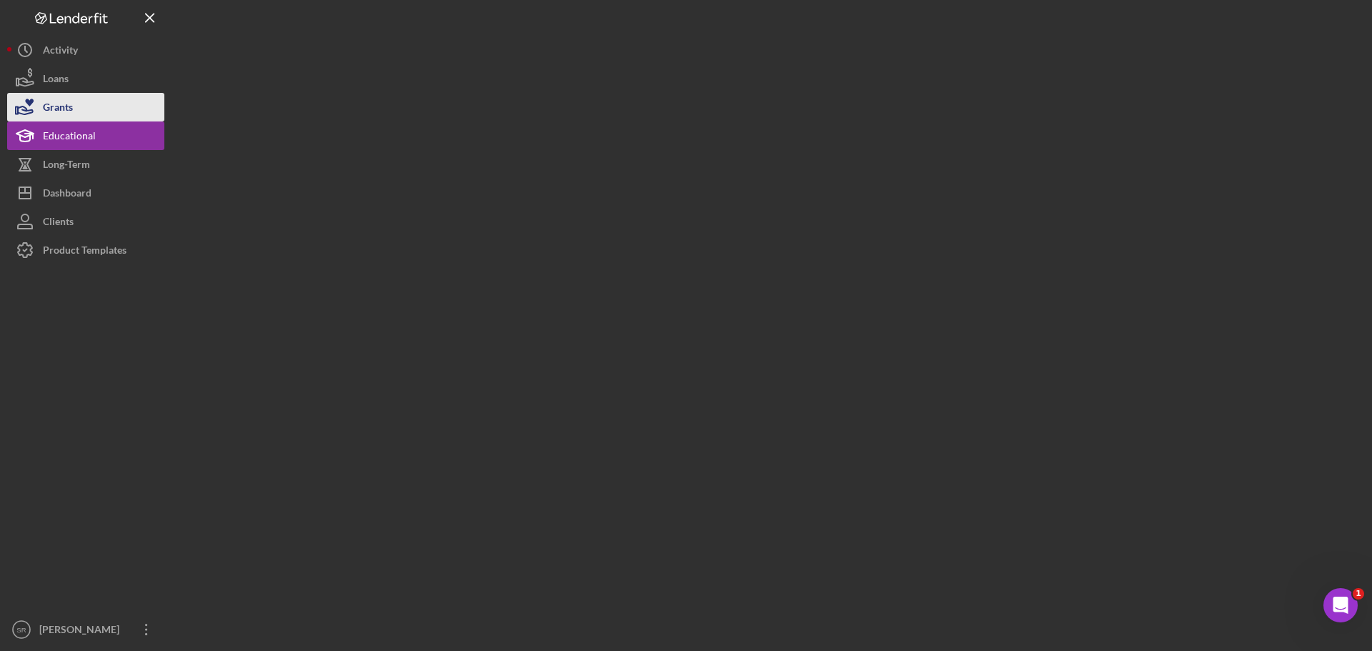
click at [59, 109] on div "Grants" at bounding box center [58, 109] width 30 height 32
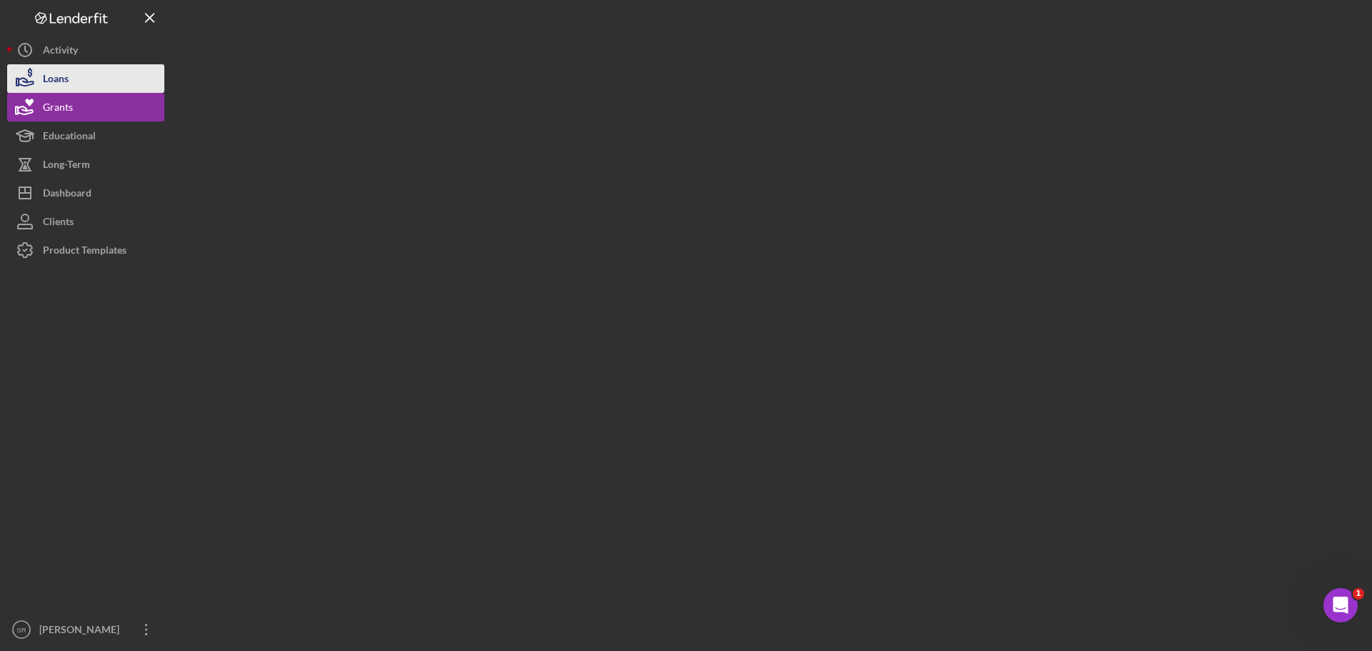
click at [79, 83] on button "Loans" at bounding box center [85, 78] width 157 height 29
click at [48, 74] on div "Loans" at bounding box center [56, 80] width 26 height 32
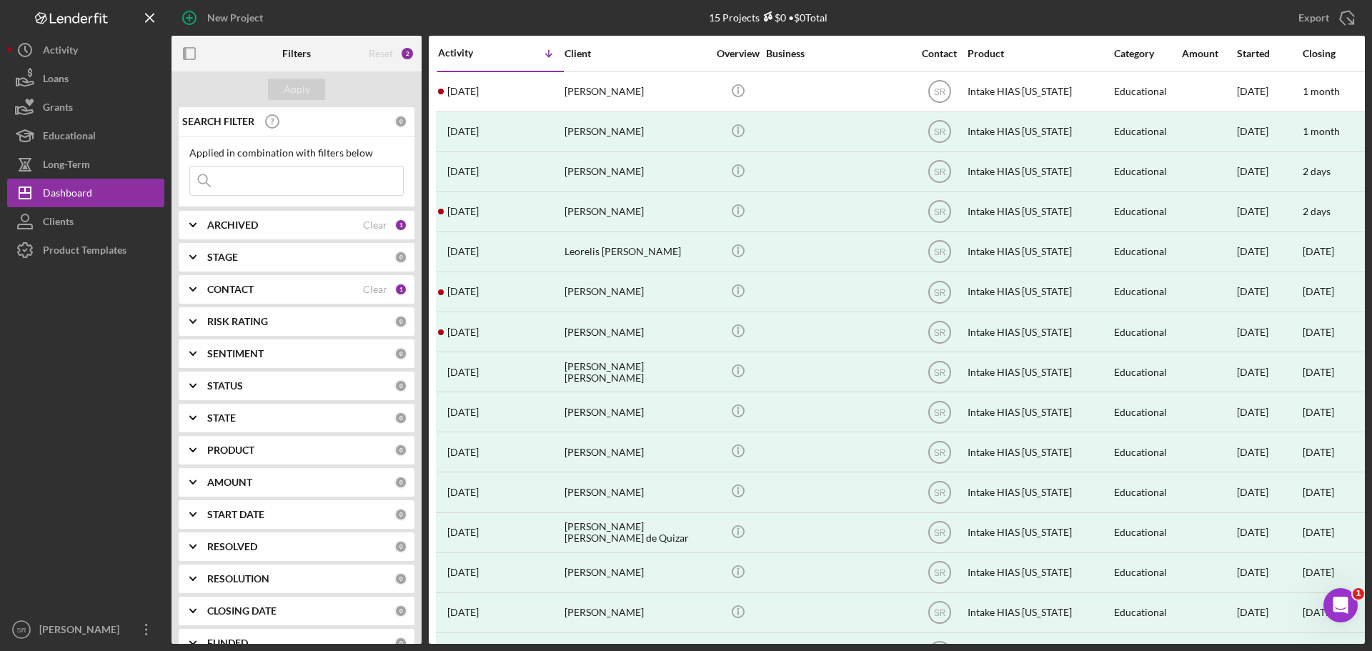
click at [207, 224] on icon "Icon/Expander" at bounding box center [193, 225] width 36 height 36
click at [236, 259] on b "STAGE" at bounding box center [222, 257] width 31 height 11
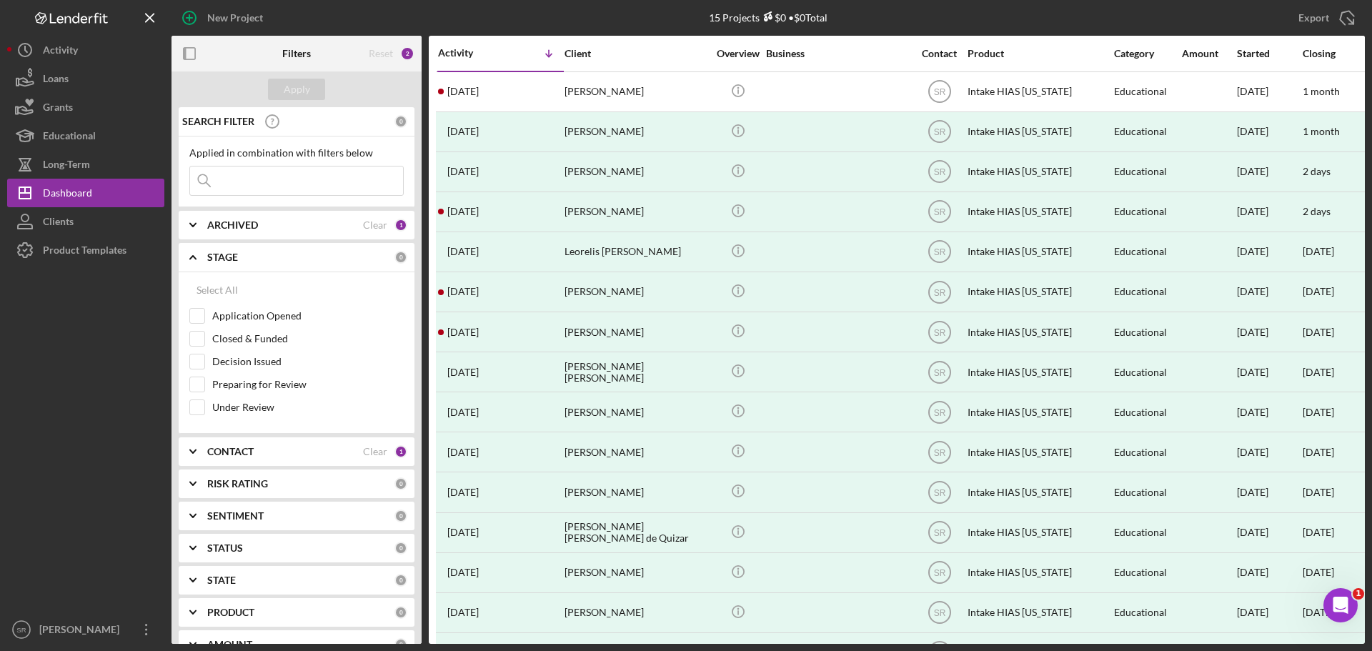
click at [236, 259] on b "STAGE" at bounding box center [222, 257] width 31 height 11
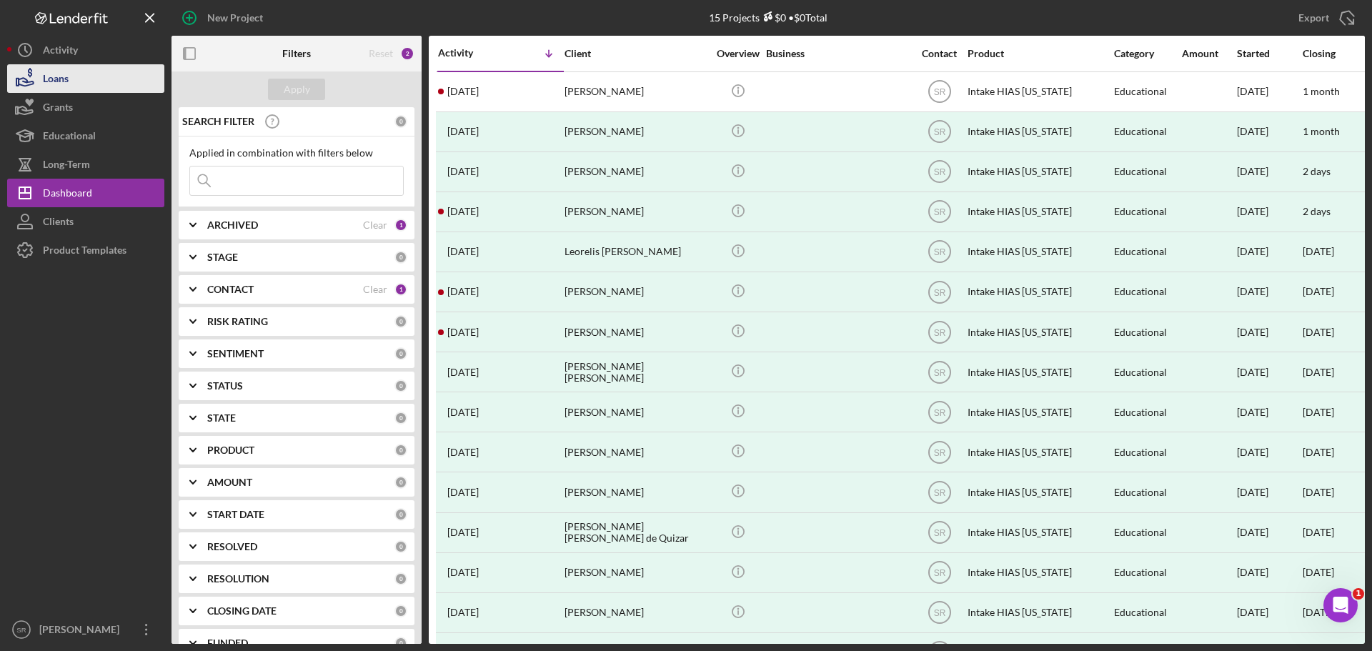
click at [81, 82] on button "Loans" at bounding box center [85, 78] width 157 height 29
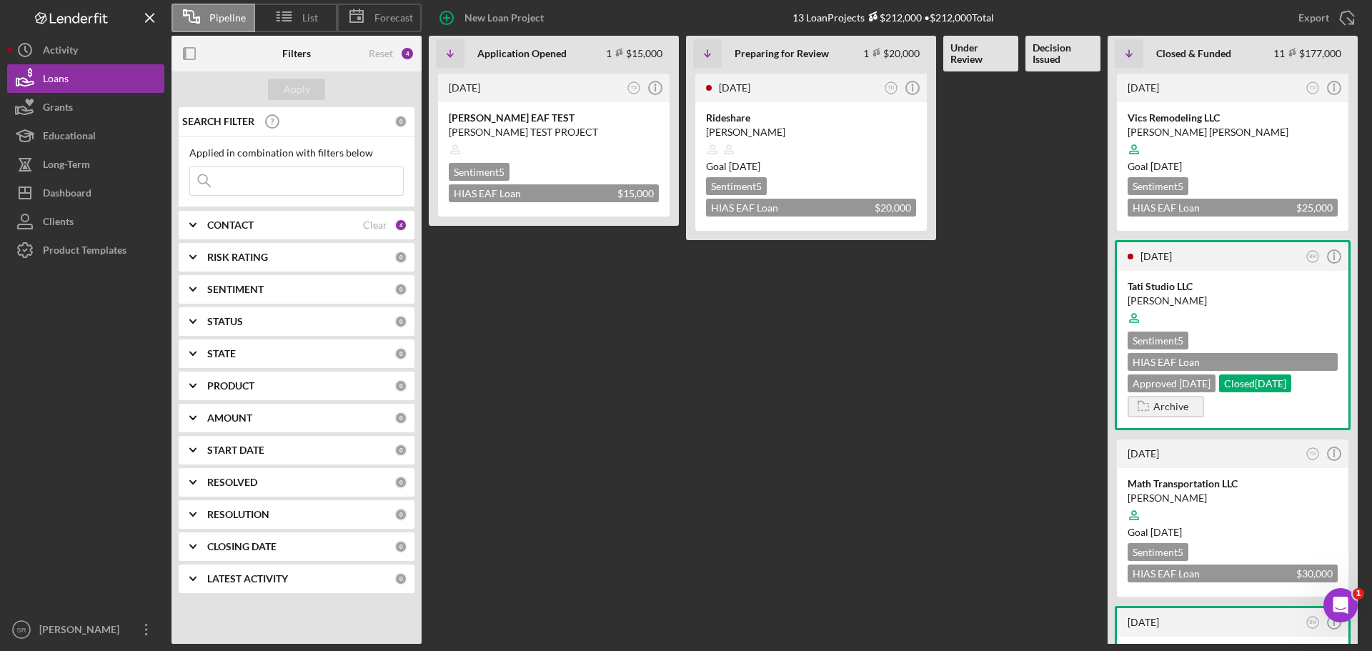
click at [309, 233] on div "CONTACT Clear 4" at bounding box center [307, 225] width 200 height 29
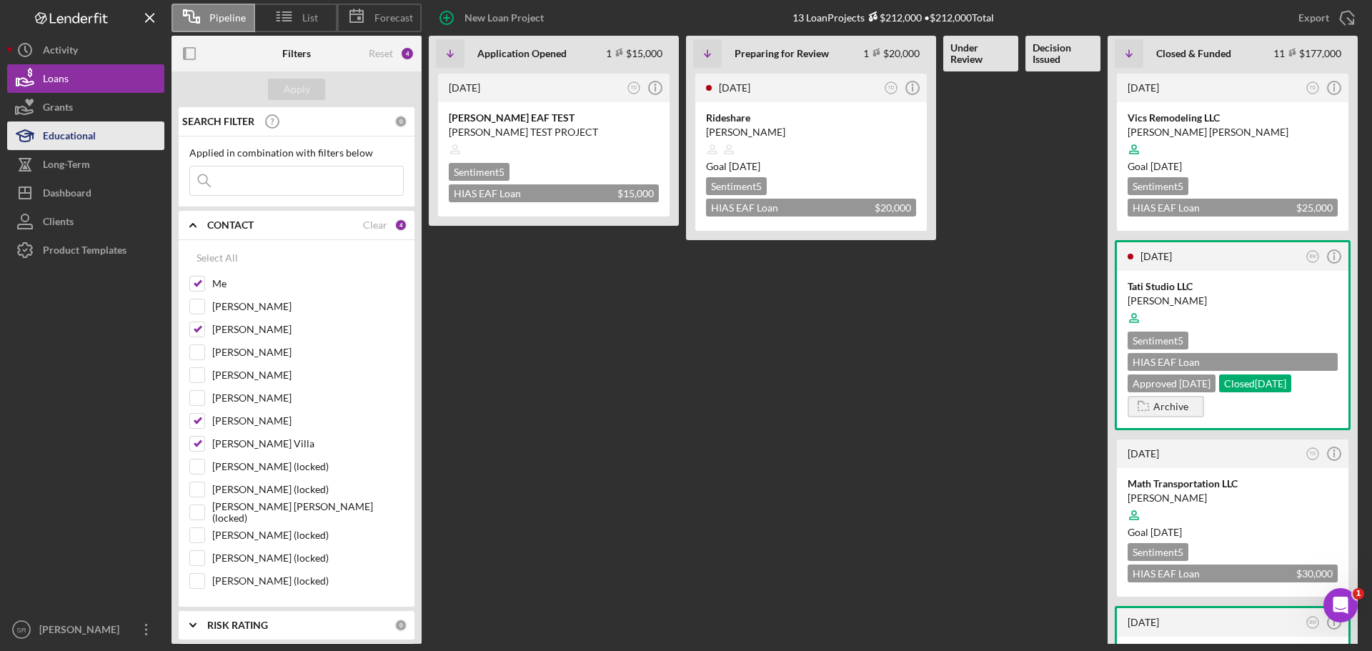
click at [79, 132] on div "Educational" at bounding box center [69, 137] width 53 height 32
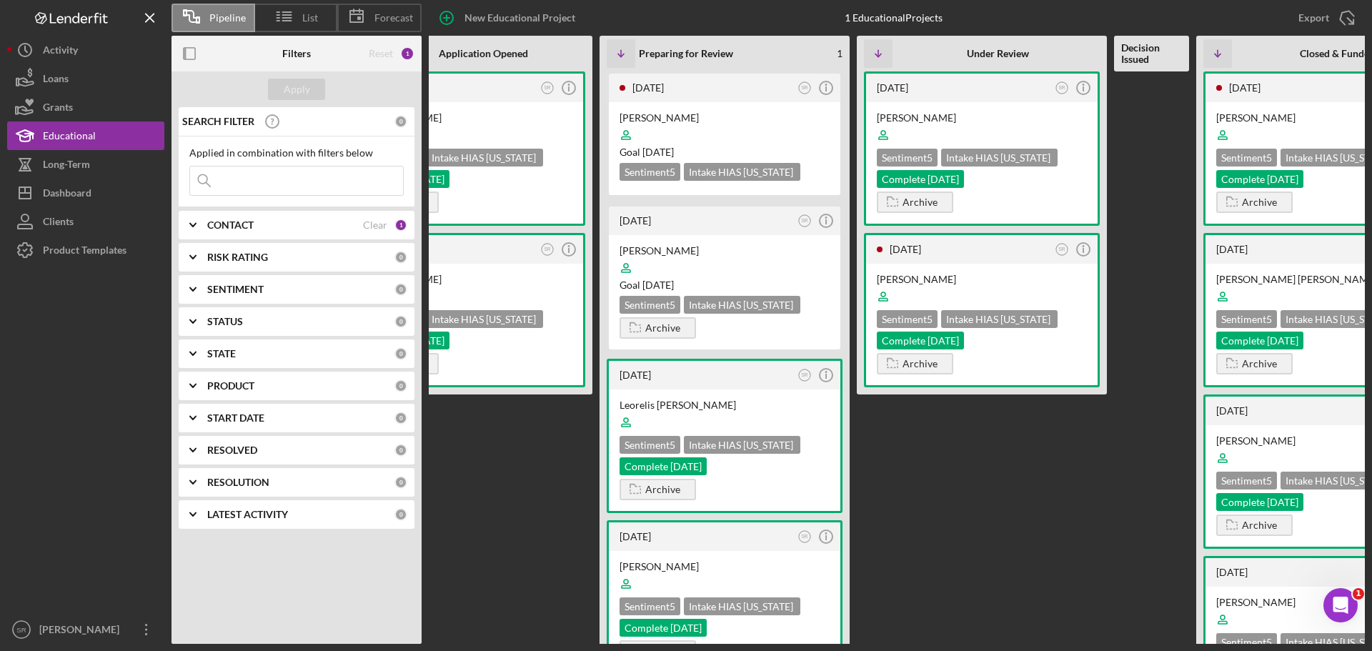
scroll to position [0, 28]
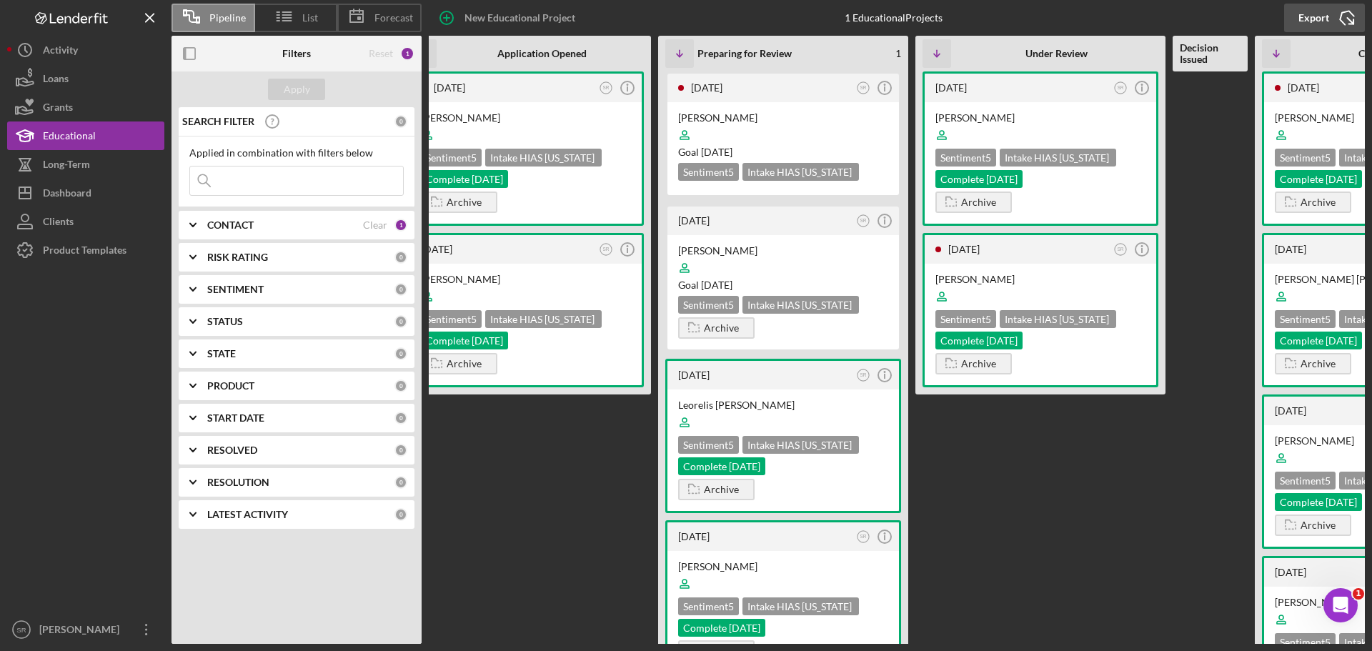
click at [680, 17] on icon "Icon/Export" at bounding box center [1347, 18] width 36 height 36
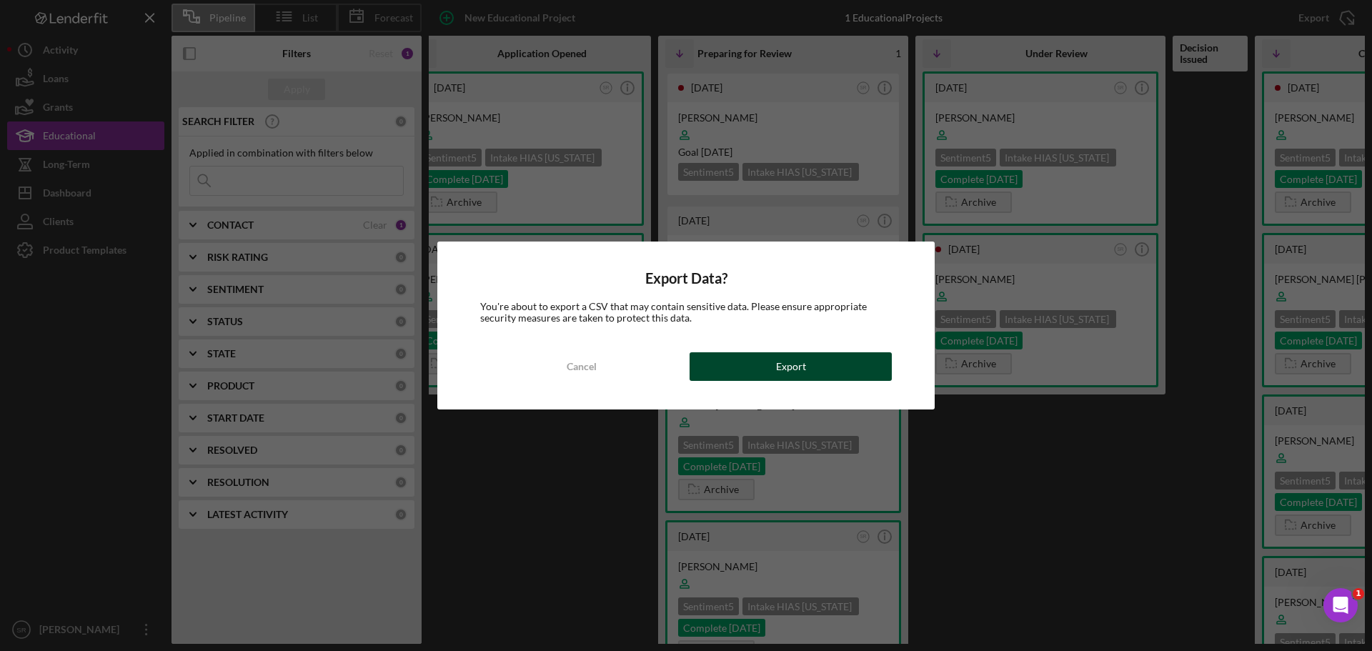
click at [680, 369] on button "Export" at bounding box center [791, 366] width 202 height 29
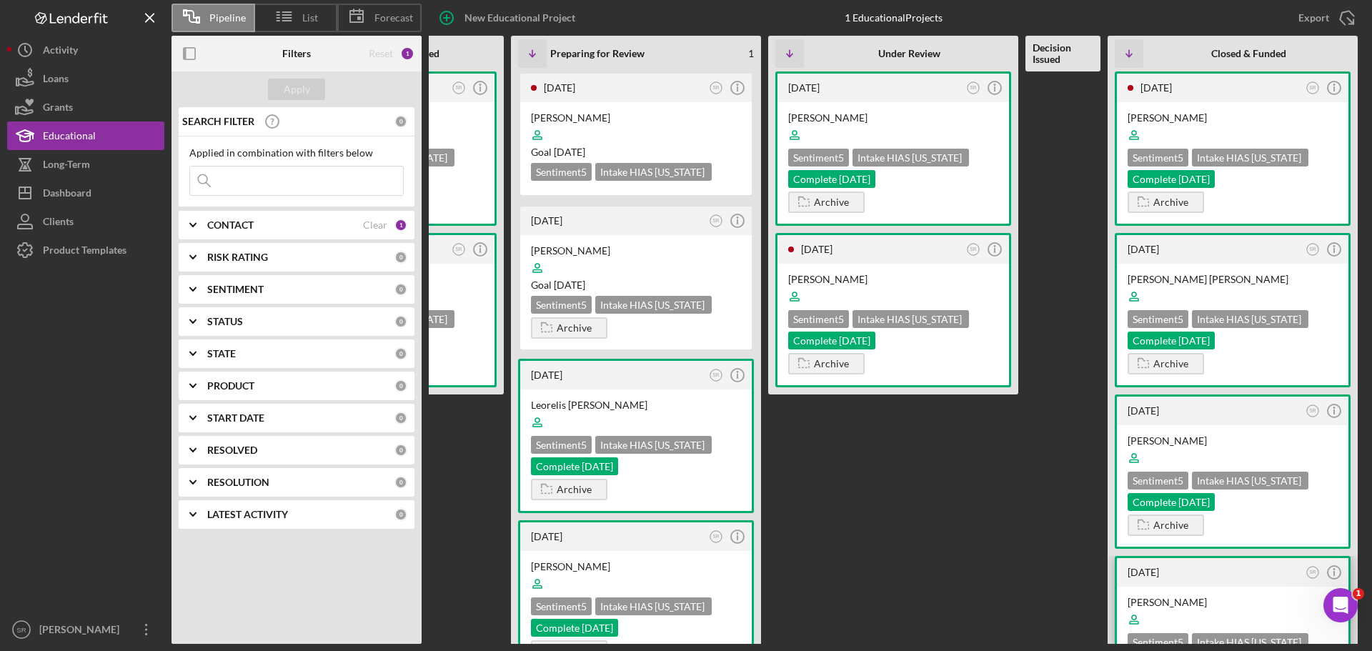
scroll to position [4, 0]
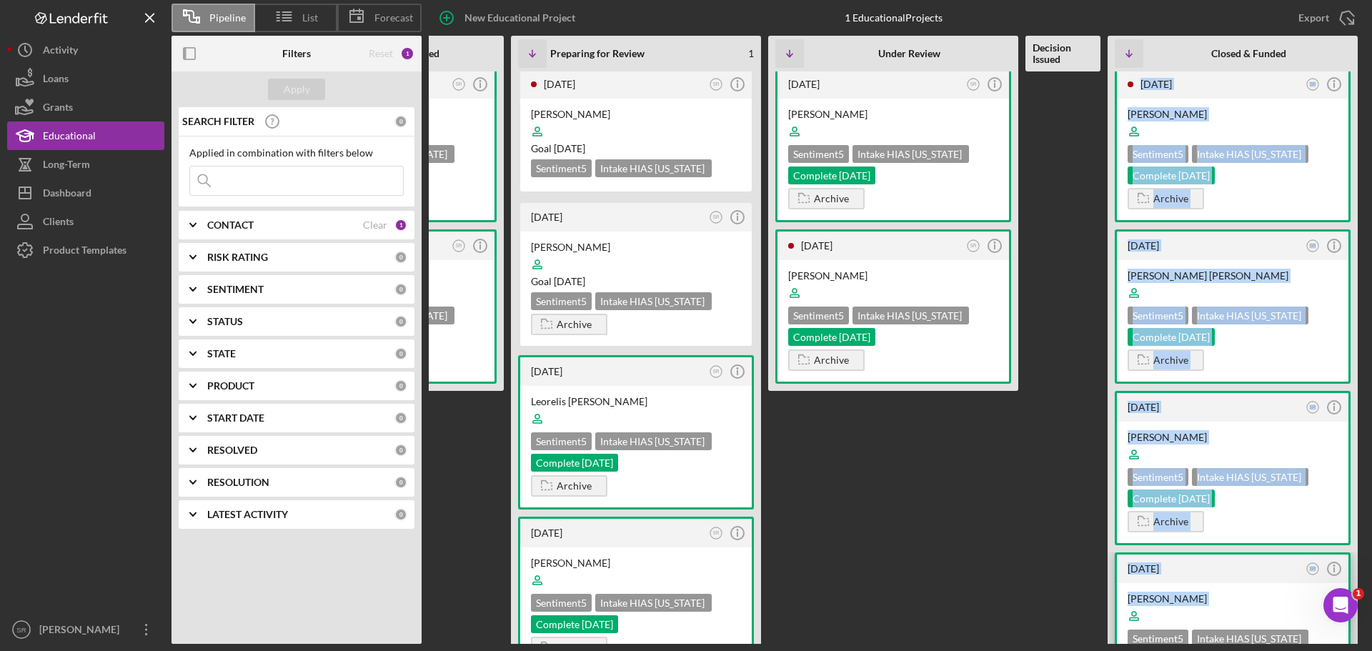
drag, startPoint x: 873, startPoint y: 645, endPoint x: 1243, endPoint y: 616, distance: 371.3
click at [680, 616] on div "Pipeline List Forecast New Educational Project 1 Educational Projects Export Ic…" at bounding box center [686, 325] width 1372 height 651
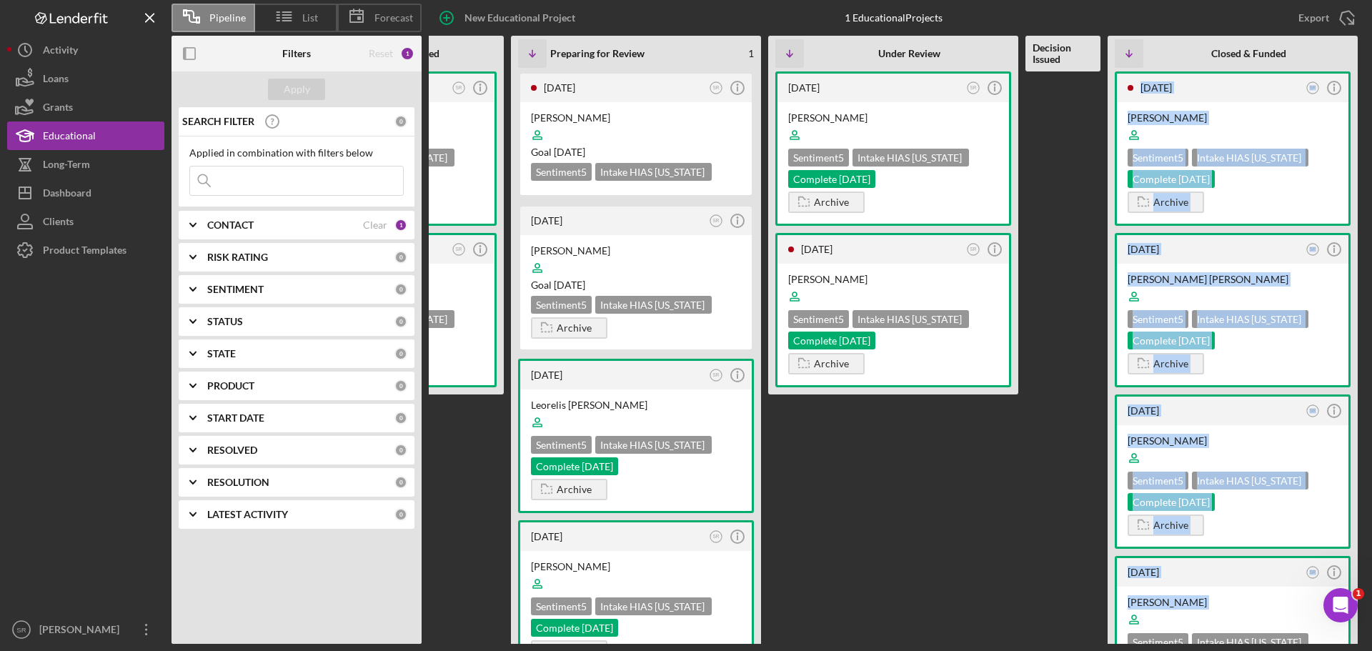
scroll to position [0, 0]
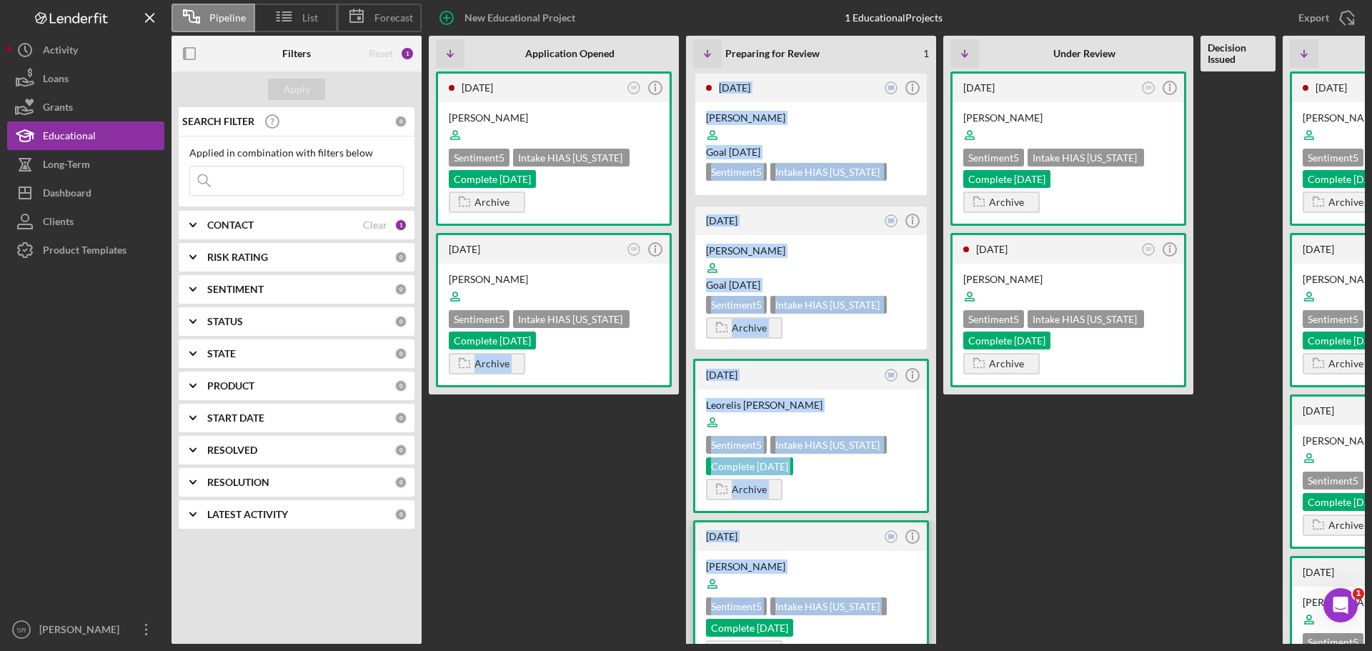
drag, startPoint x: 466, startPoint y: 644, endPoint x: 860, endPoint y: 599, distance: 396.3
click at [680, 636] on div "Pipeline List Forecast New Educational Project 1 Educational Projects Export Ic…" at bounding box center [686, 325] width 1372 height 651
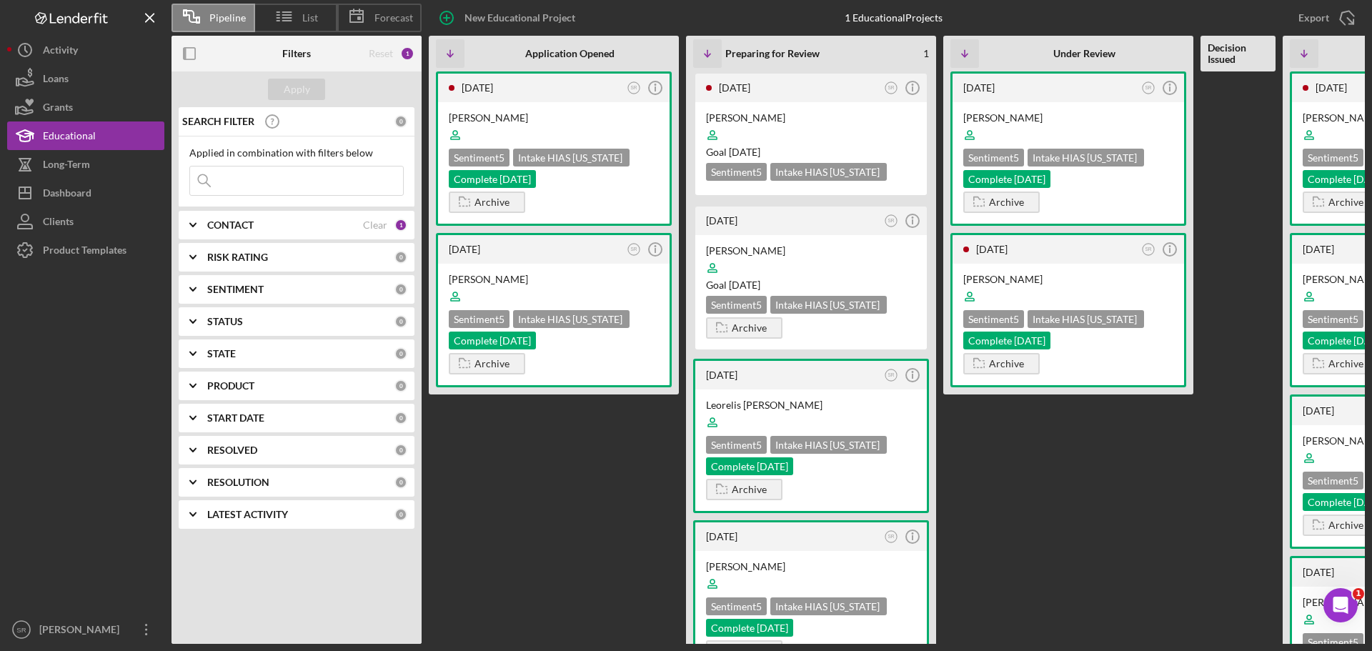
click at [680, 482] on Review "[DATE] SR Icon/Info [PERSON_NAME] Sentiment 5 Intake HIAS [US_STATE] Complete […" at bounding box center [1068, 357] width 250 height 572
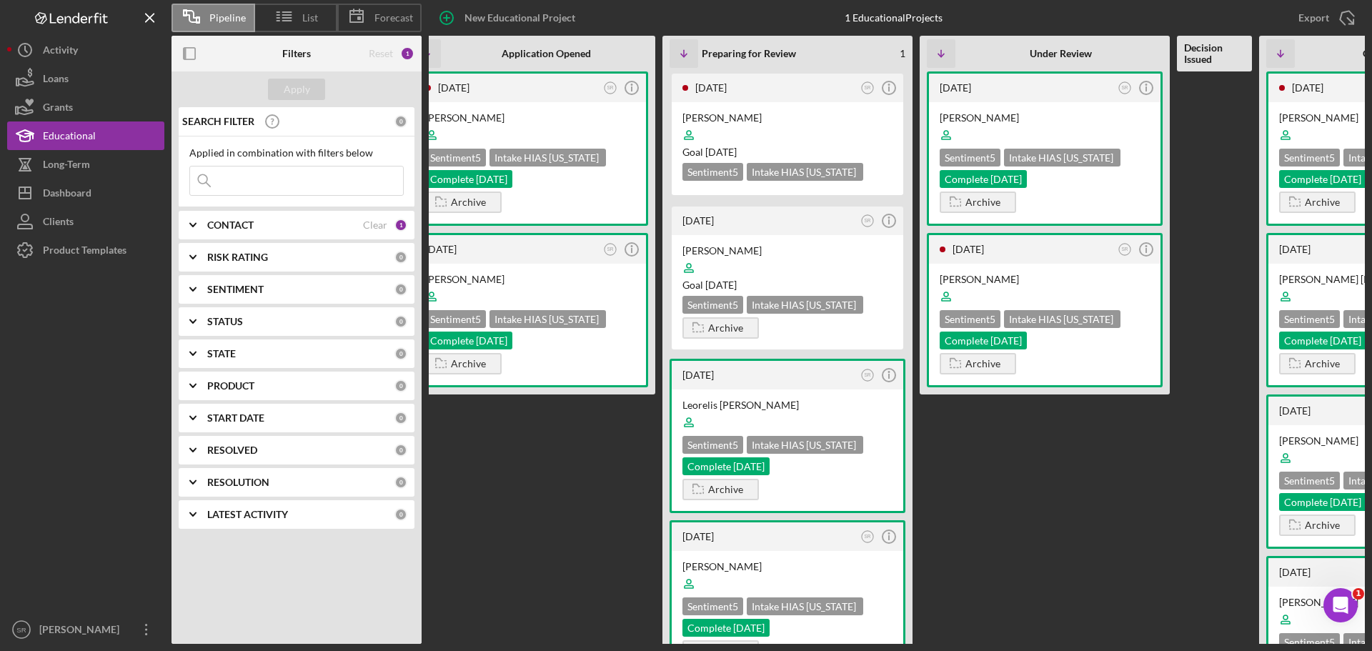
scroll to position [0, 31]
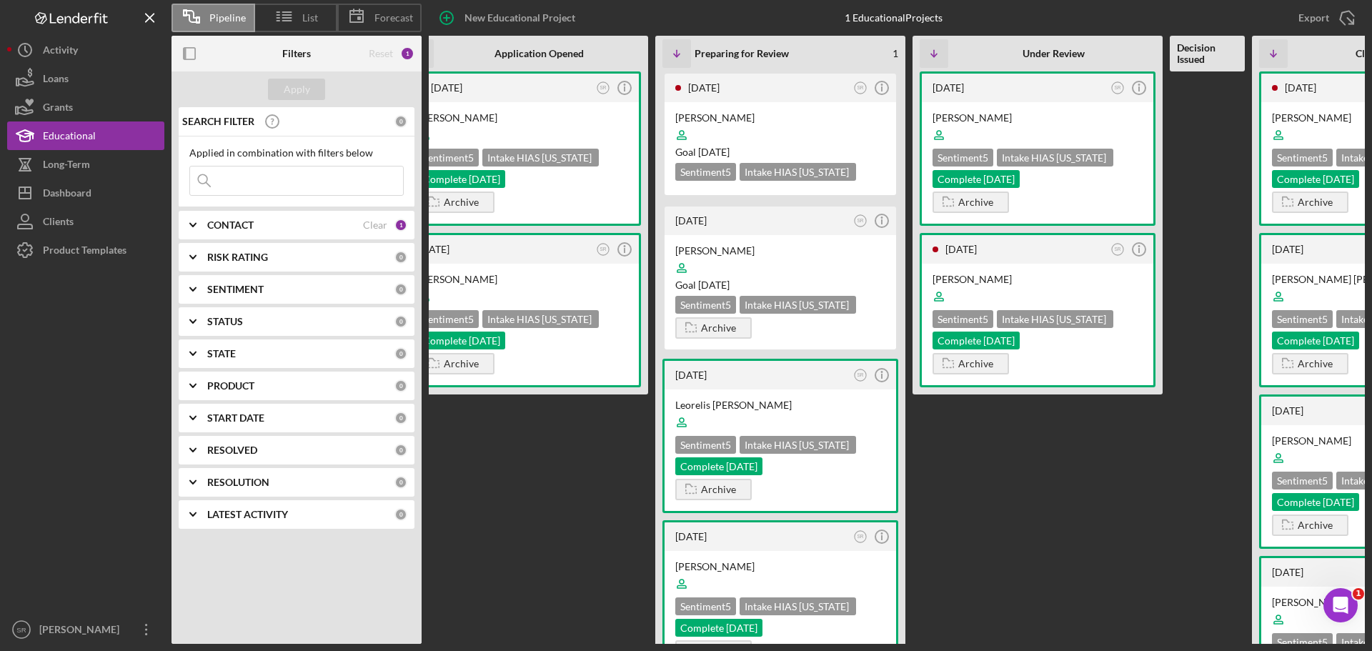
click at [375, 56] on div "Reset" at bounding box center [381, 53] width 24 height 11
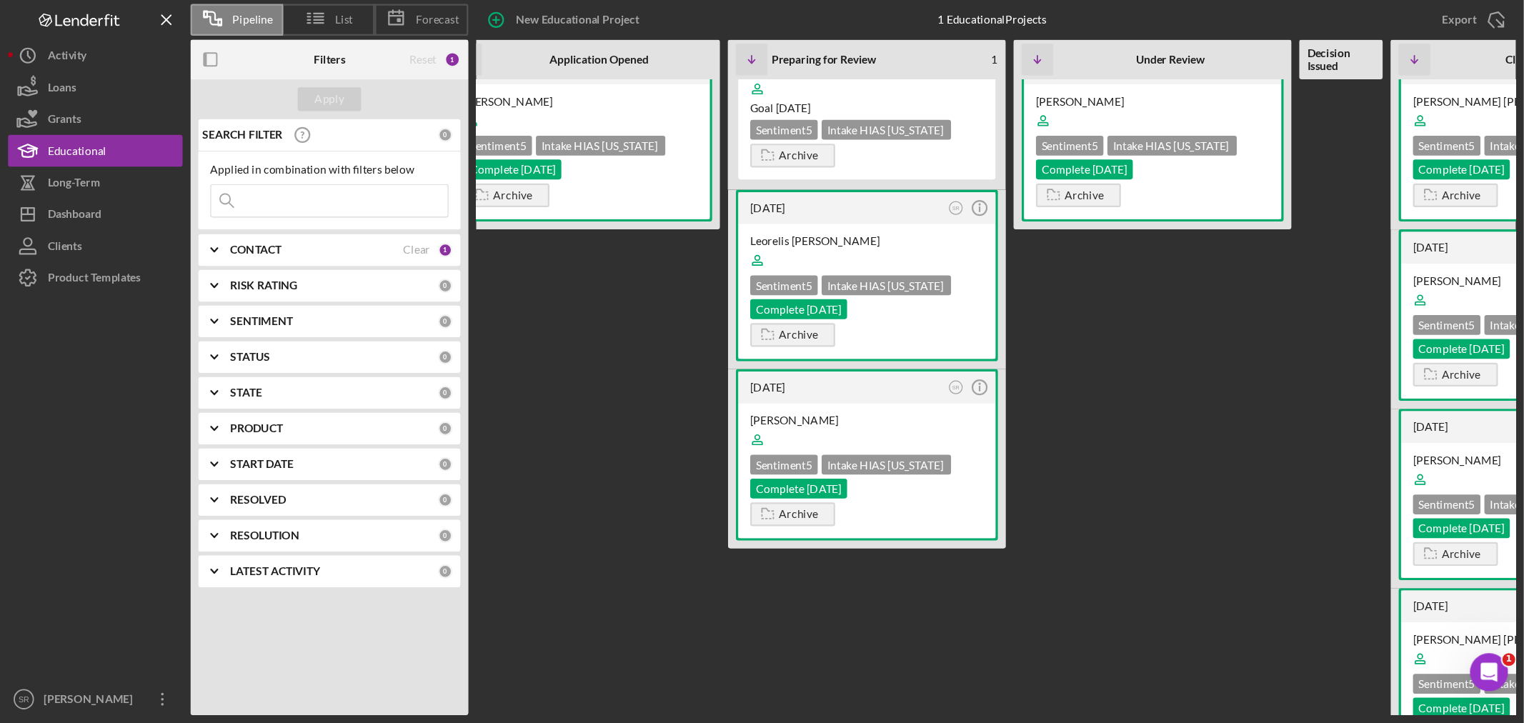
scroll to position [214, 0]
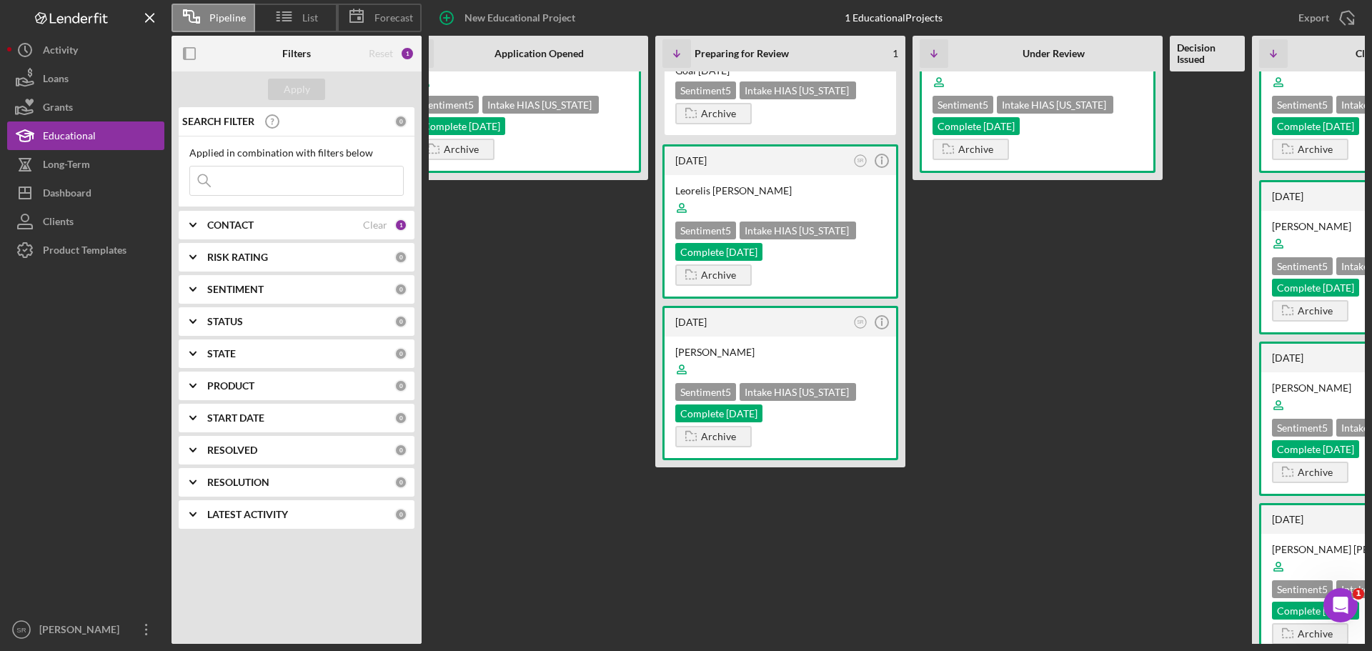
click at [680, 592] on div "[DATE] SR Icon/Info [PERSON_NAME] Sentiment 5 Intake HIAS [US_STATE] Complete […" at bounding box center [953, 357] width 1111 height 572
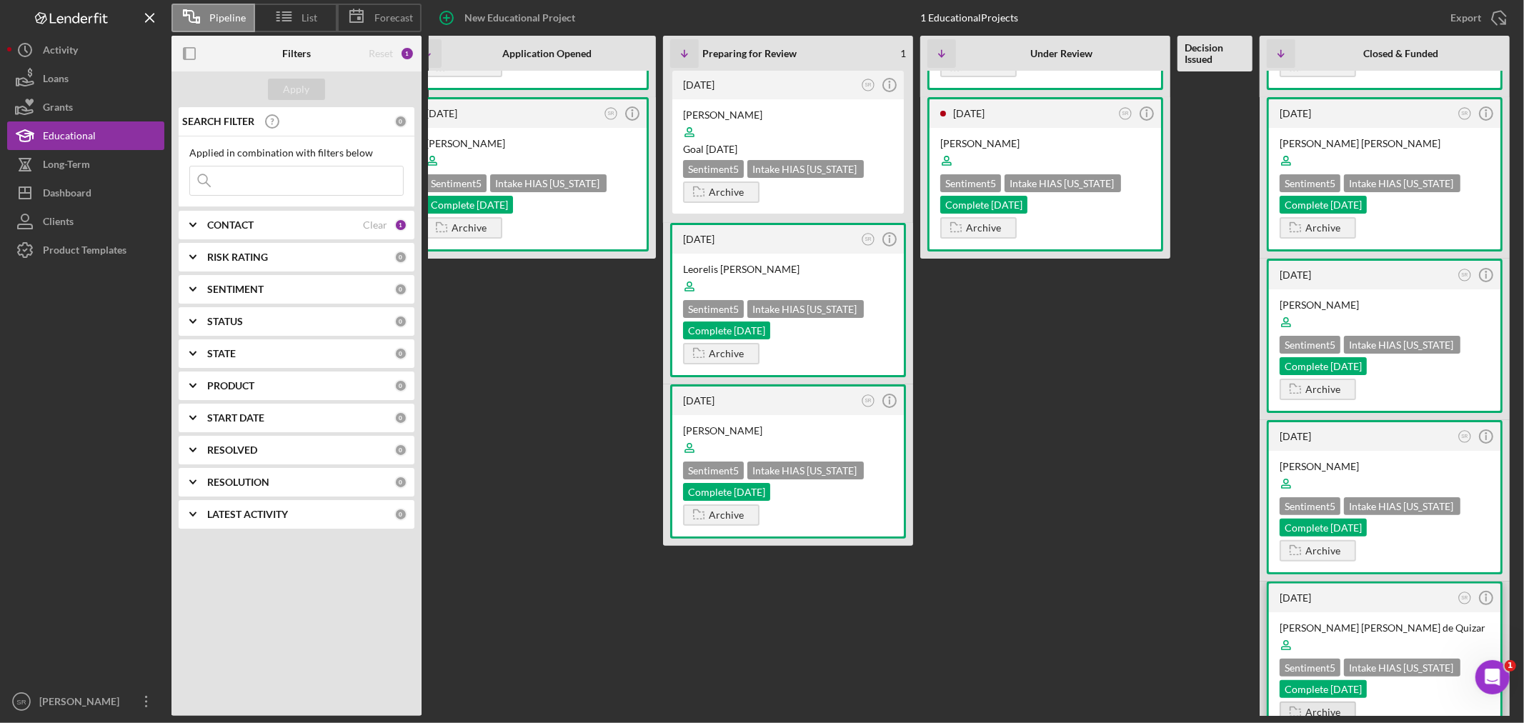
scroll to position [0, 0]
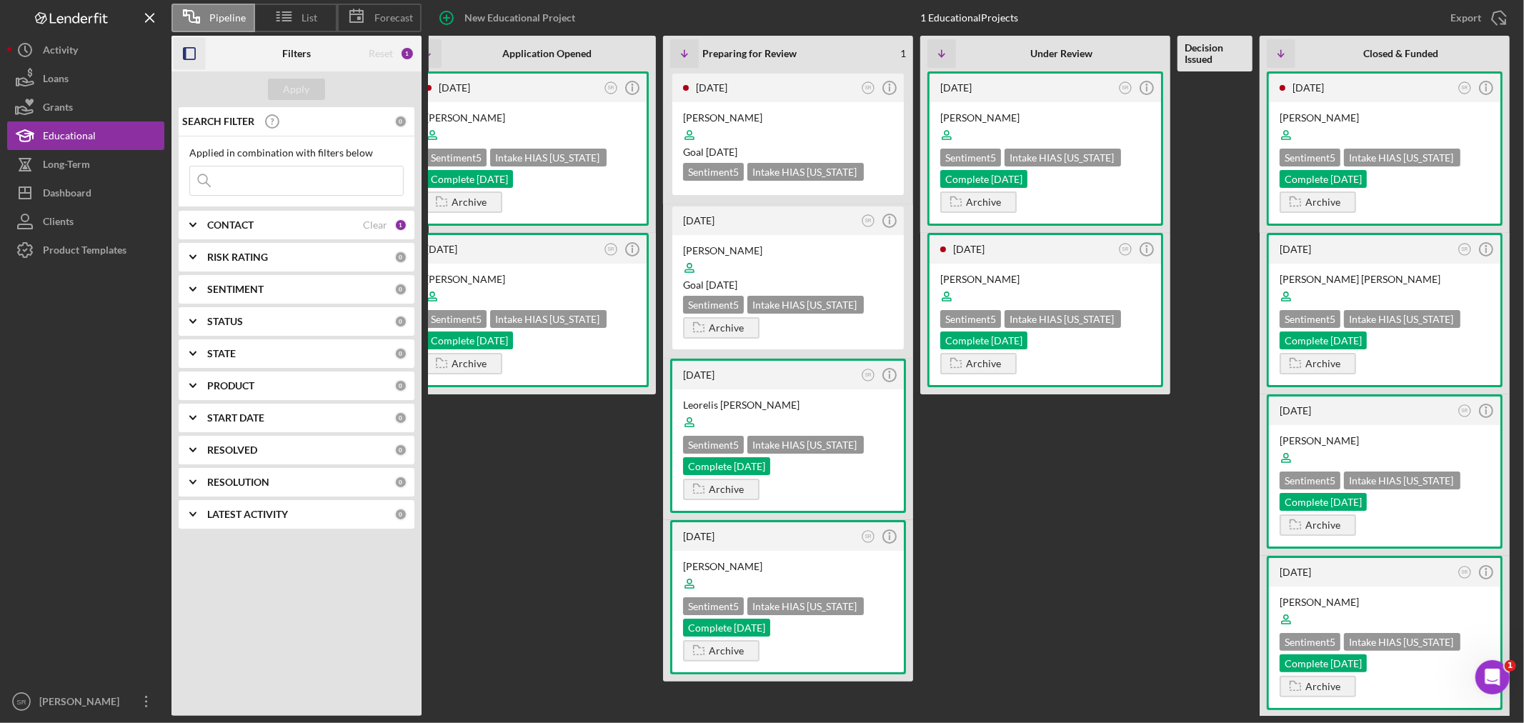
click at [186, 53] on rect "button" at bounding box center [185, 53] width 3 height 11
